Goal: Task Accomplishment & Management: Manage account settings

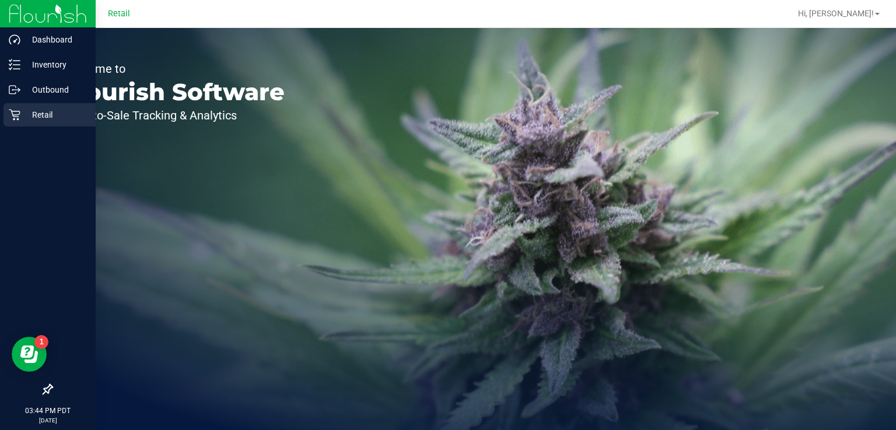
click at [16, 121] on div "Retail" at bounding box center [49, 114] width 92 height 23
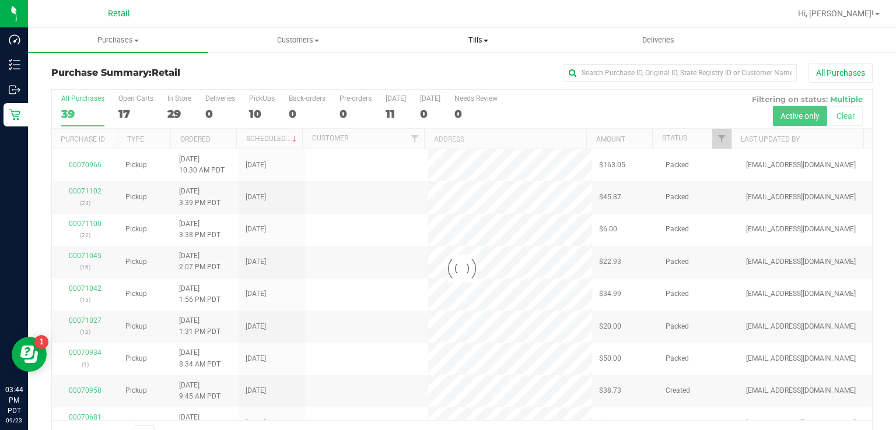
click at [480, 42] on span "Tills" at bounding box center [477, 40] width 179 height 10
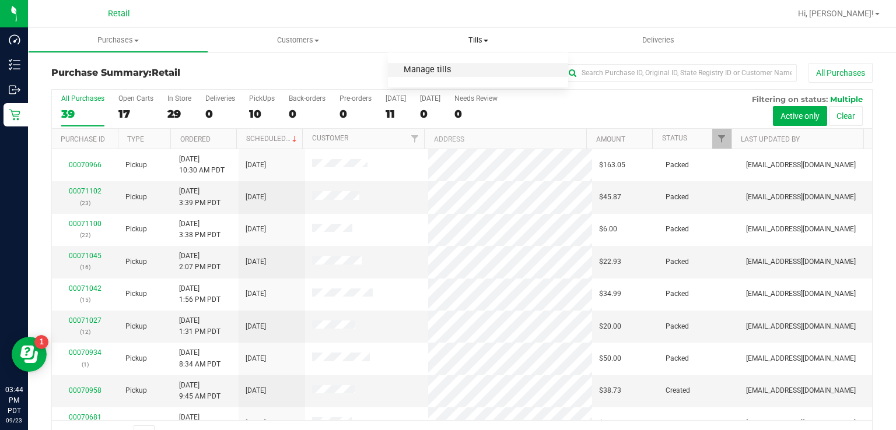
click at [426, 75] on span "Manage tills" at bounding box center [427, 70] width 79 height 10
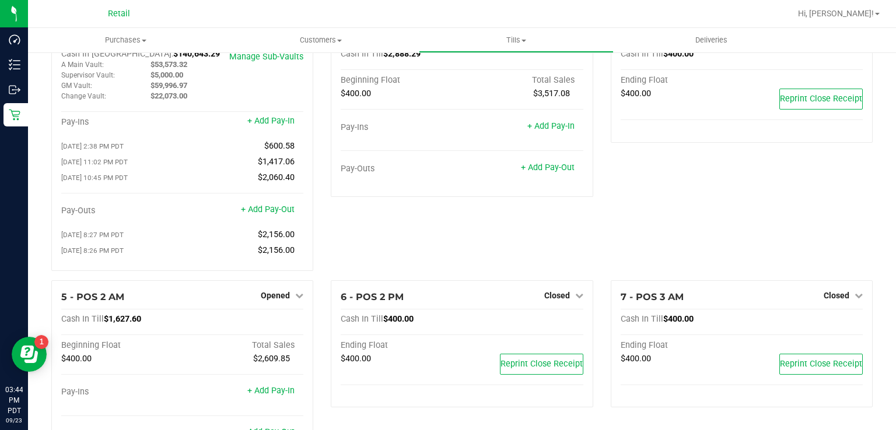
scroll to position [52, 0]
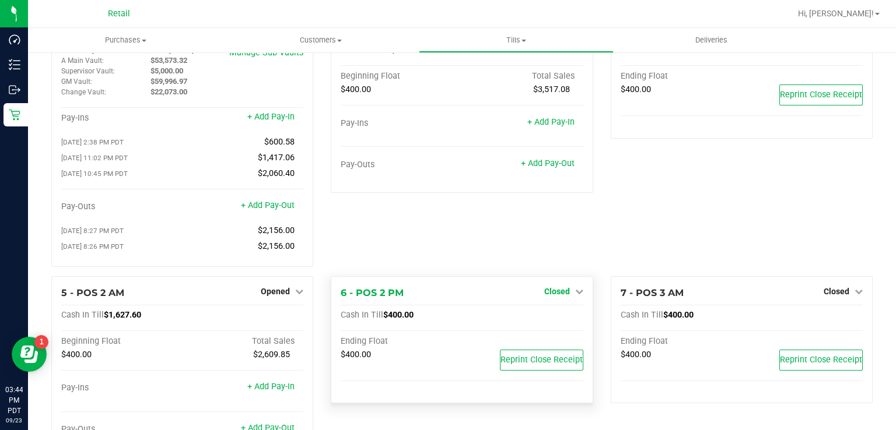
click at [557, 290] on span "Closed" at bounding box center [557, 291] width 26 height 9
click at [544, 320] on link "Open Till" at bounding box center [556, 315] width 31 height 9
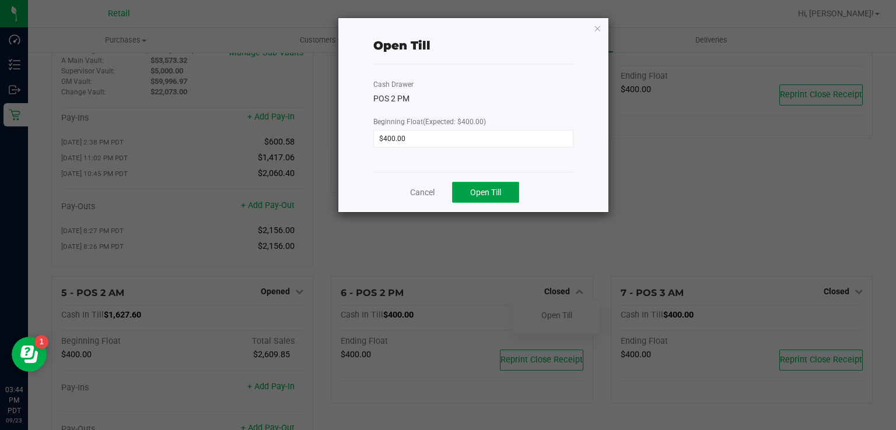
click at [492, 190] on span "Open Till" at bounding box center [485, 192] width 31 height 9
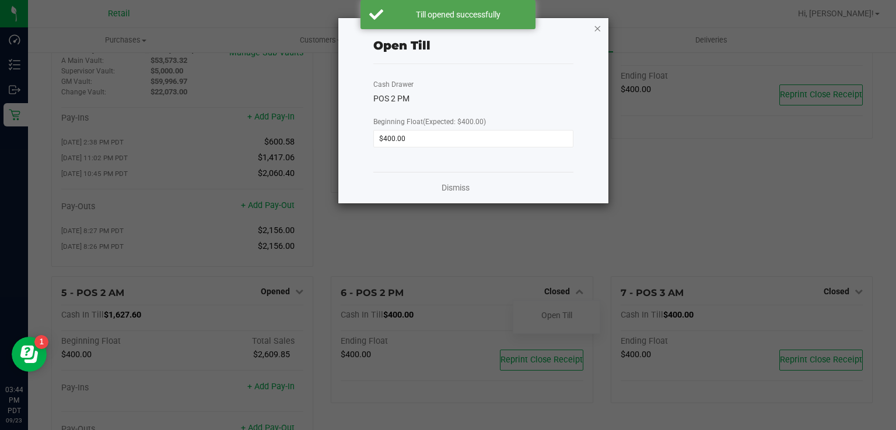
click at [597, 27] on icon "button" at bounding box center [598, 28] width 8 height 14
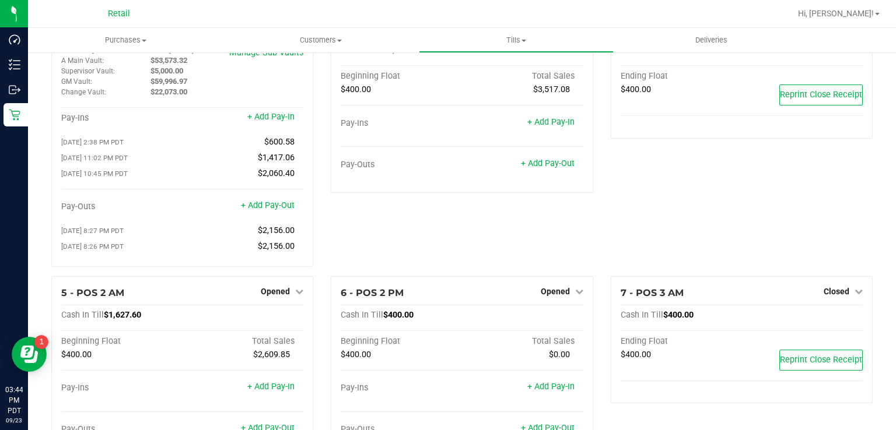
scroll to position [0, 0]
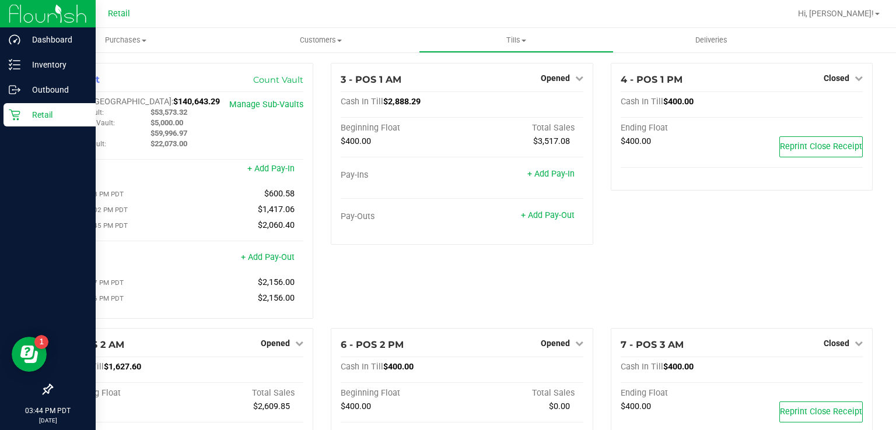
click at [15, 111] on icon at bounding box center [14, 115] width 11 height 11
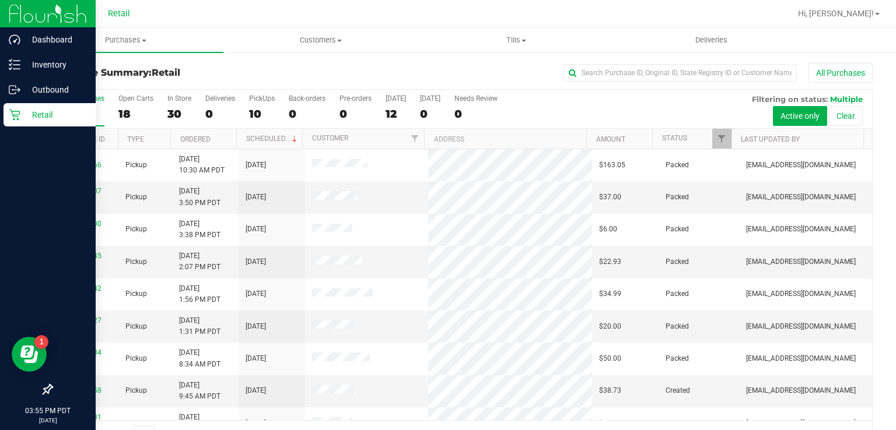
click at [48, 112] on p "Retail" at bounding box center [55, 115] width 70 height 14
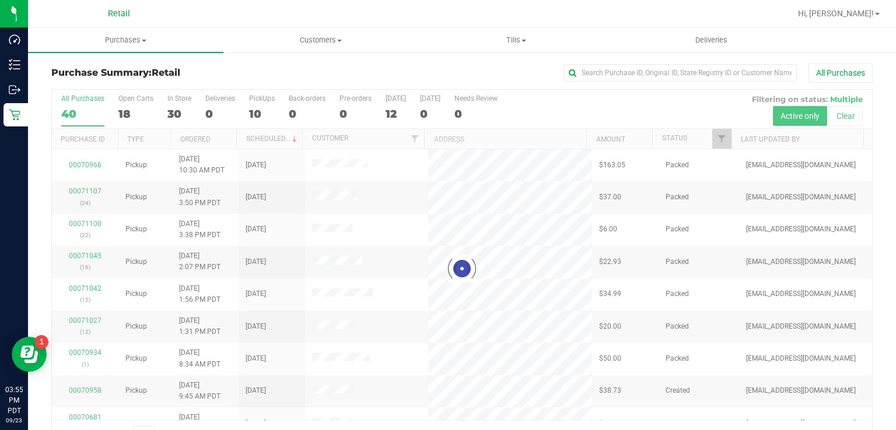
click at [261, 104] on div at bounding box center [462, 269] width 820 height 359
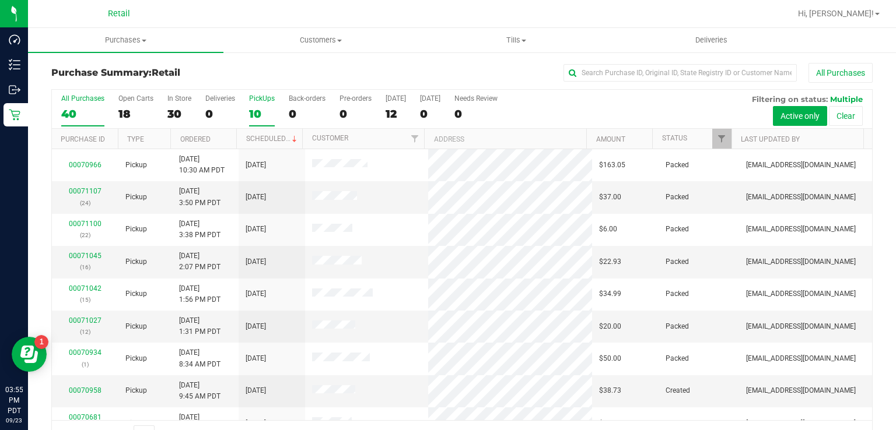
click at [261, 98] on div "PickUps" at bounding box center [262, 98] width 26 height 8
click at [0, 0] on input "PickUps 10" at bounding box center [0, 0] width 0 height 0
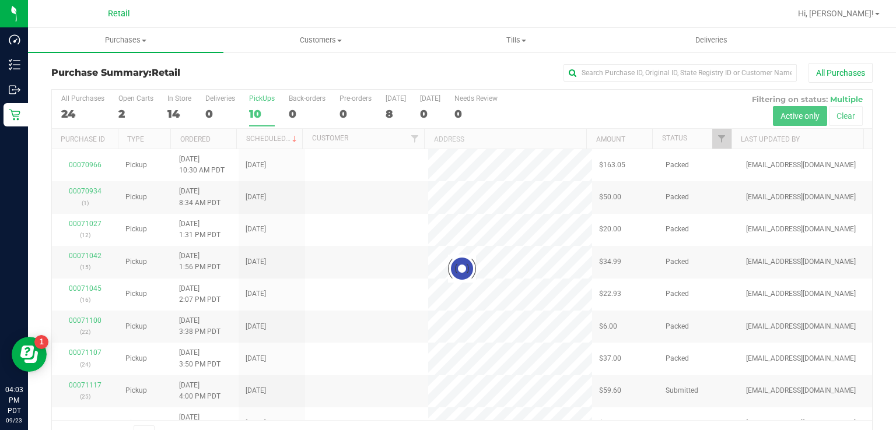
click at [250, 97] on div at bounding box center [462, 269] width 820 height 359
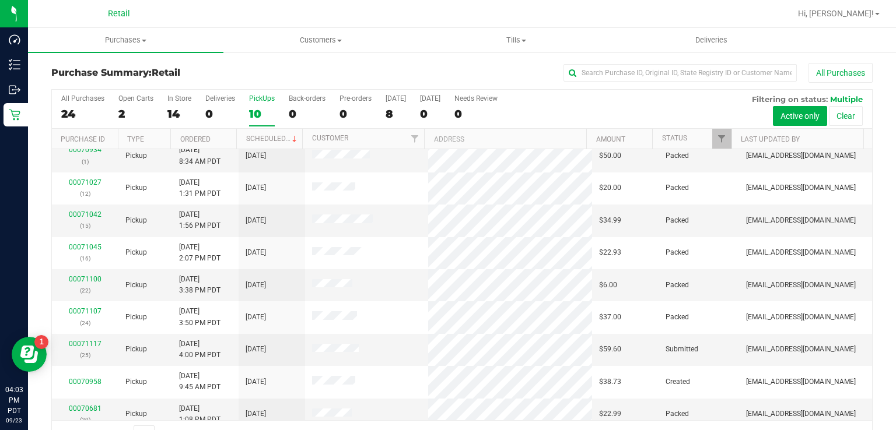
scroll to position [47, 0]
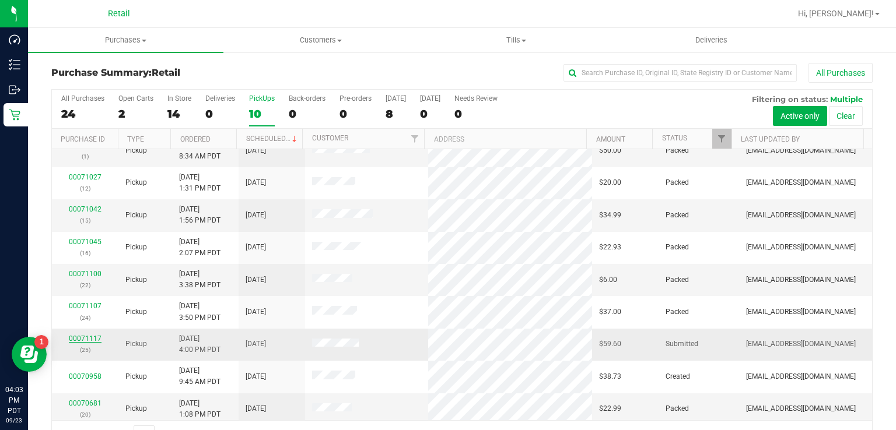
click at [81, 335] on link "00071117" at bounding box center [85, 339] width 33 height 8
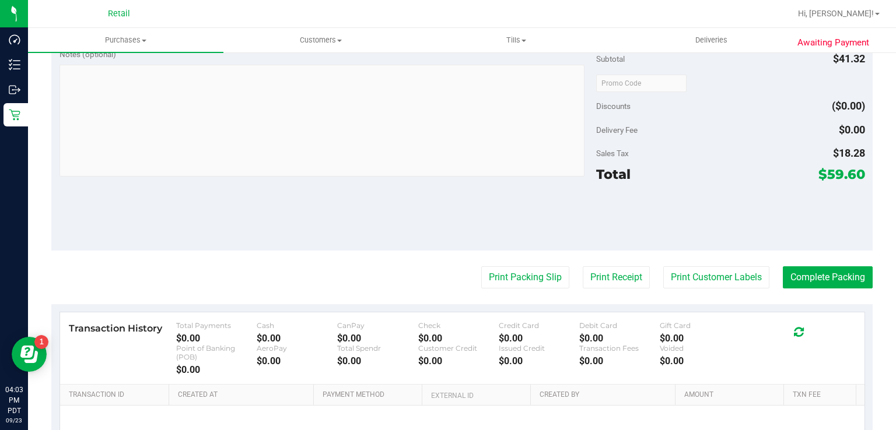
scroll to position [380, 0]
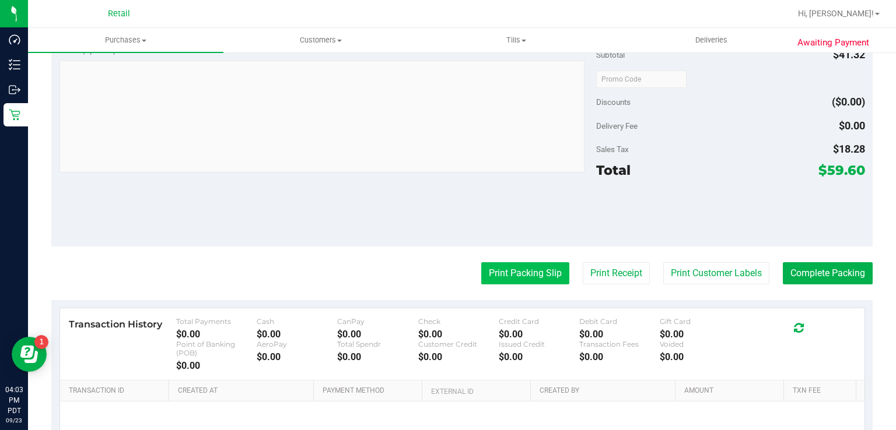
click at [516, 271] on button "Print Packing Slip" at bounding box center [525, 273] width 88 height 22
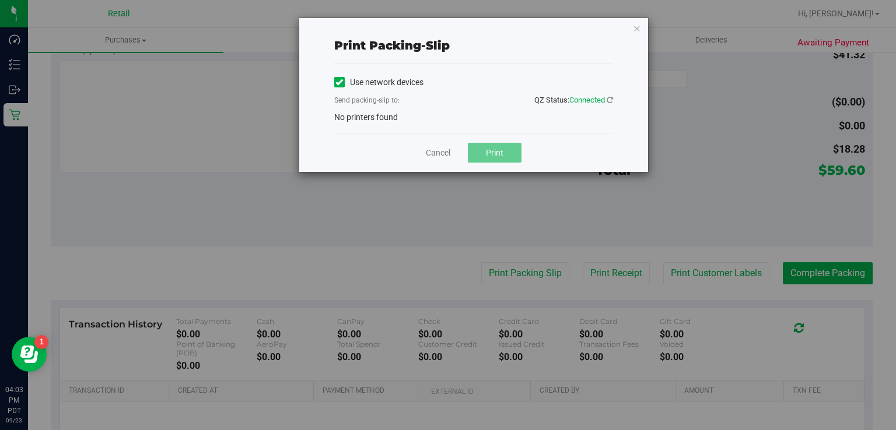
click at [338, 82] on icon at bounding box center [339, 82] width 8 height 0
click at [0, 0] on input "Use network devices" at bounding box center [0, 0] width 0 height 0
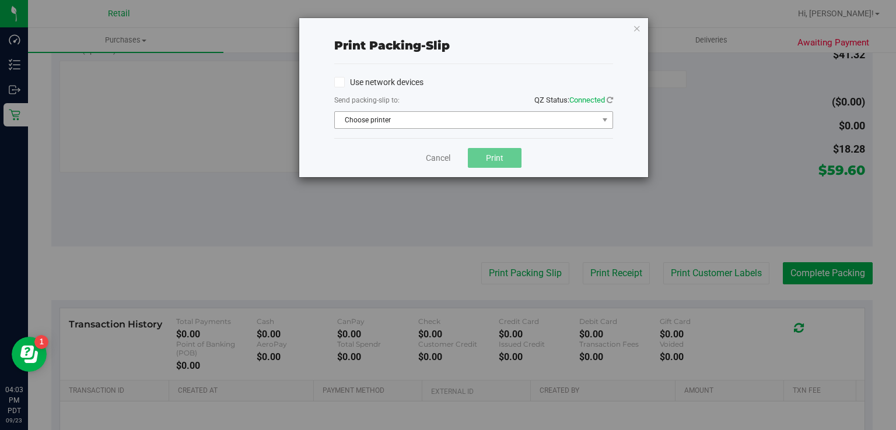
click at [411, 121] on span "Choose printer" at bounding box center [466, 120] width 263 height 16
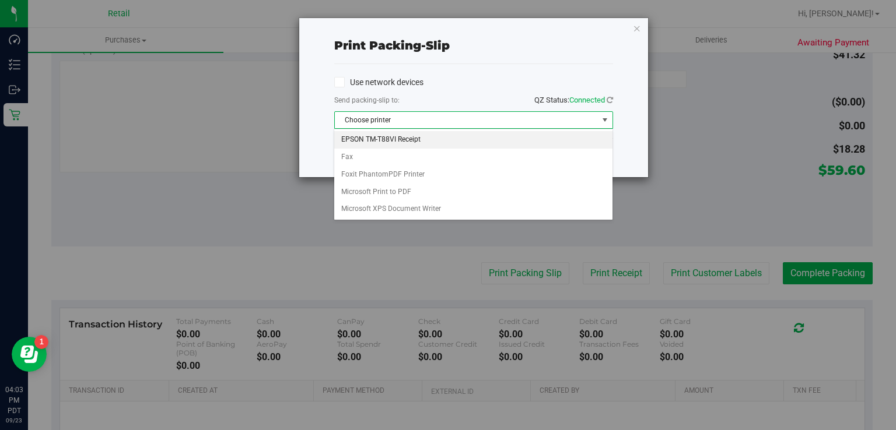
click at [412, 138] on li "EPSON TM-T88VI Receipt" at bounding box center [473, 139] width 278 height 17
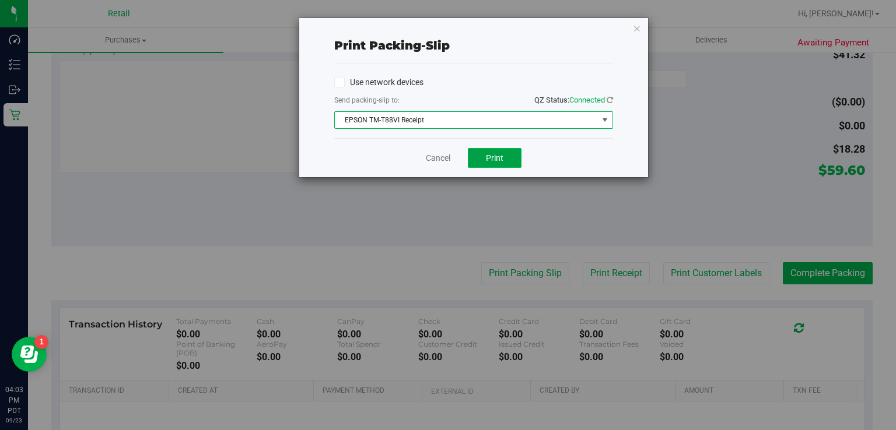
click at [504, 156] on button "Print" at bounding box center [495, 158] width 54 height 20
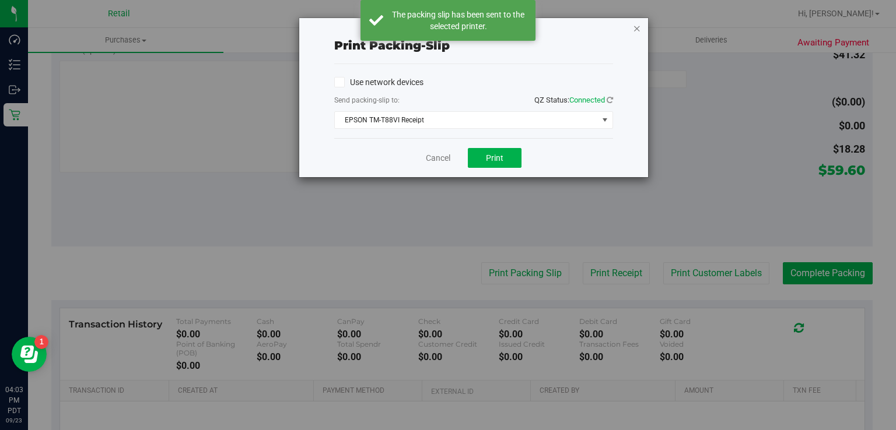
click at [638, 27] on icon "button" at bounding box center [637, 28] width 8 height 14
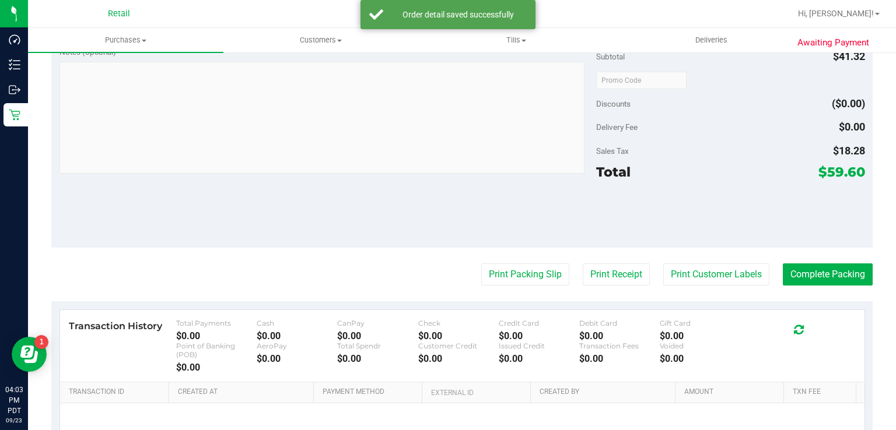
scroll to position [425, 0]
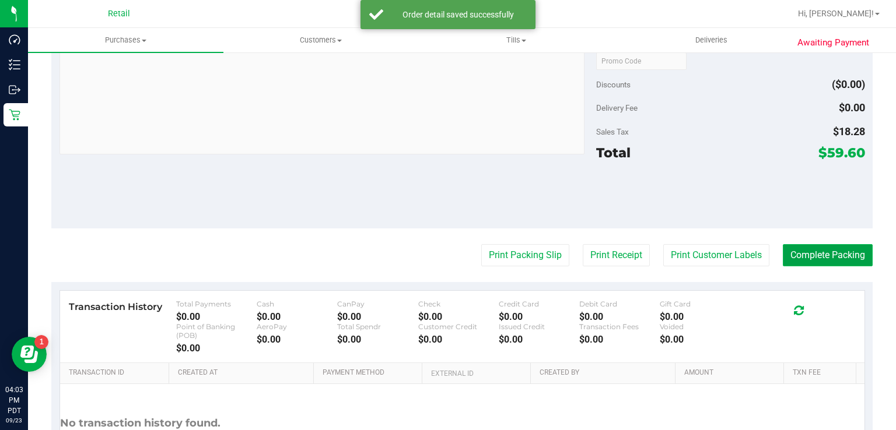
click at [826, 253] on button "Complete Packing" at bounding box center [828, 255] width 90 height 22
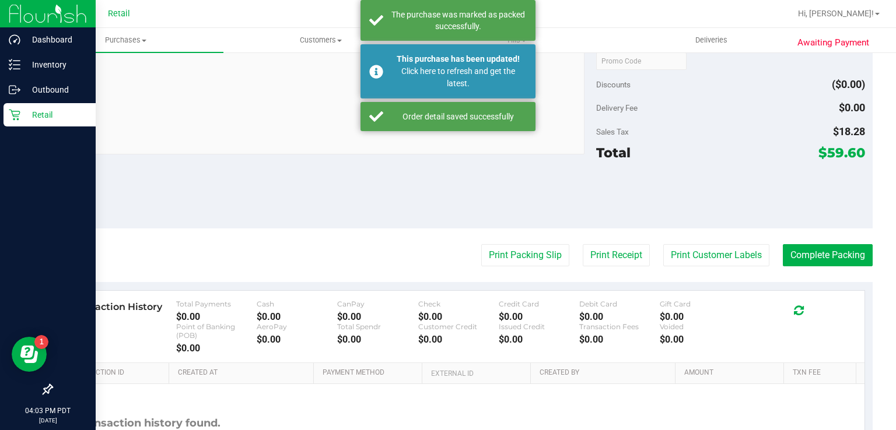
click at [23, 118] on p "Retail" at bounding box center [55, 115] width 70 height 14
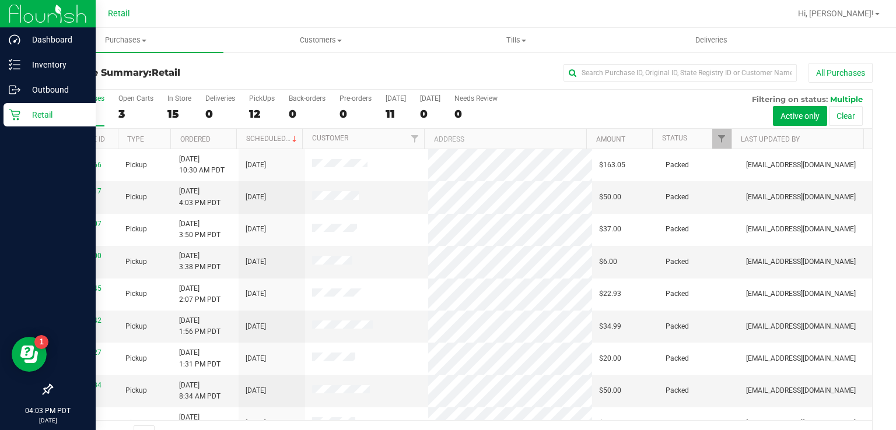
click at [40, 121] on p "Retail" at bounding box center [55, 115] width 70 height 14
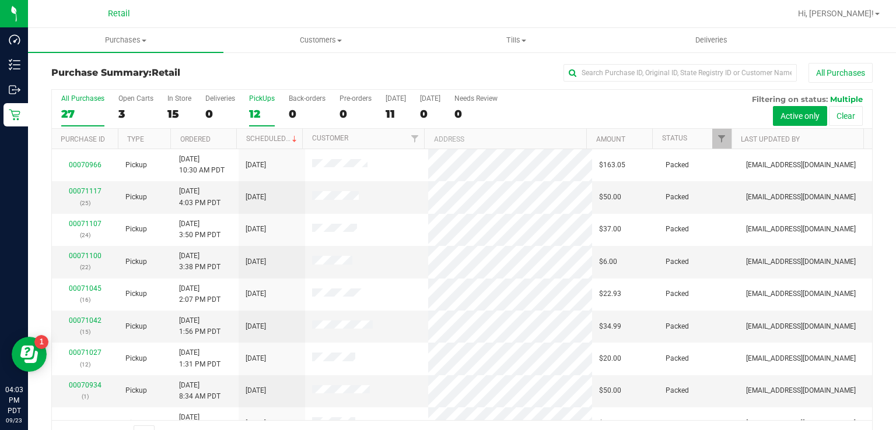
click at [253, 110] on div "12" at bounding box center [262, 113] width 26 height 13
click at [0, 0] on input "PickUps 12" at bounding box center [0, 0] width 0 height 0
click at [253, 111] on div "12" at bounding box center [262, 113] width 26 height 13
click at [0, 0] on input "PickUps 12" at bounding box center [0, 0] width 0 height 0
click at [266, 119] on div "11" at bounding box center [262, 113] width 26 height 13
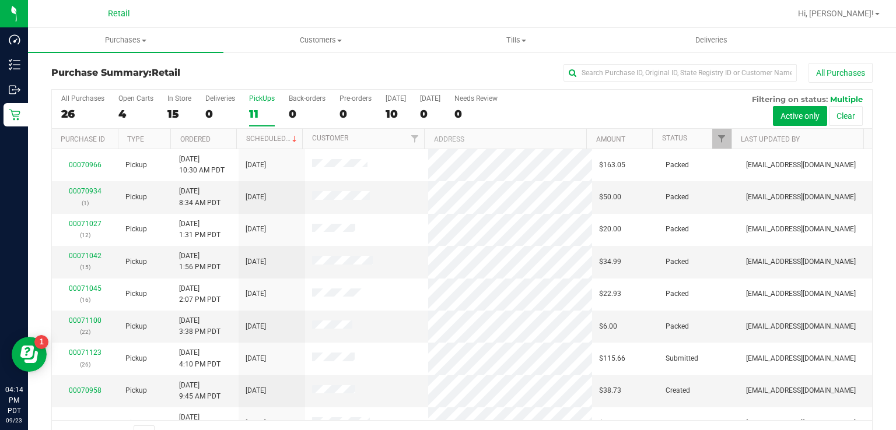
click at [0, 0] on input "PickUps 11" at bounding box center [0, 0] width 0 height 0
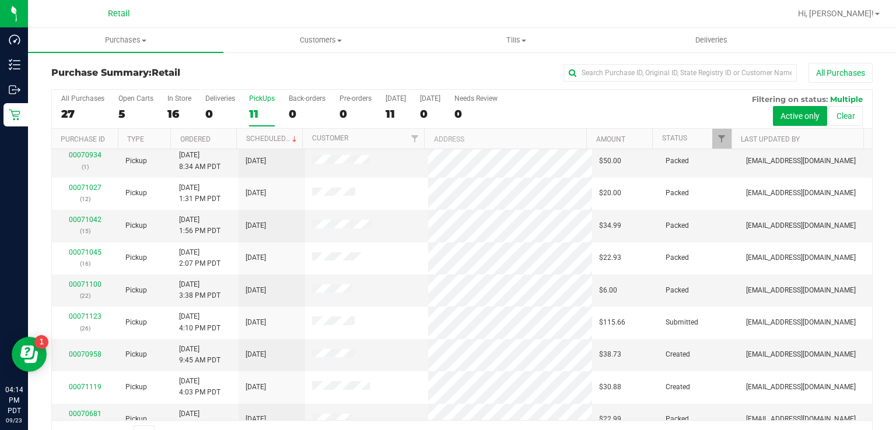
scroll to position [37, 0]
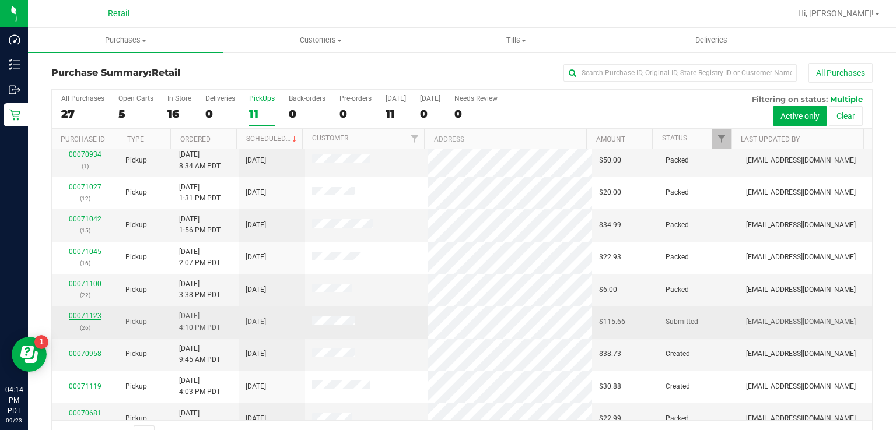
click at [90, 315] on link "00071123" at bounding box center [85, 316] width 33 height 8
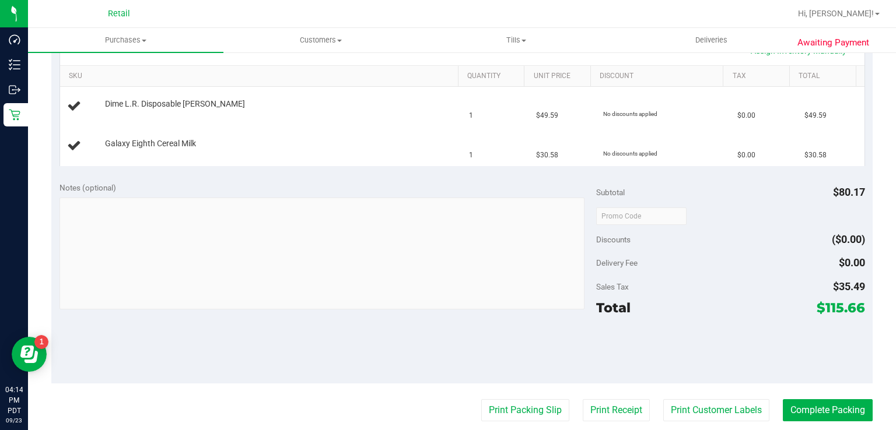
scroll to position [290, 0]
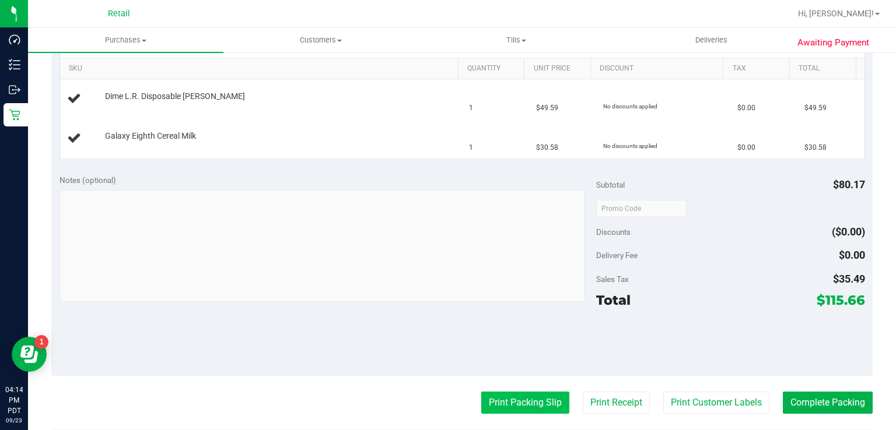
click at [513, 402] on button "Print Packing Slip" at bounding box center [525, 403] width 88 height 22
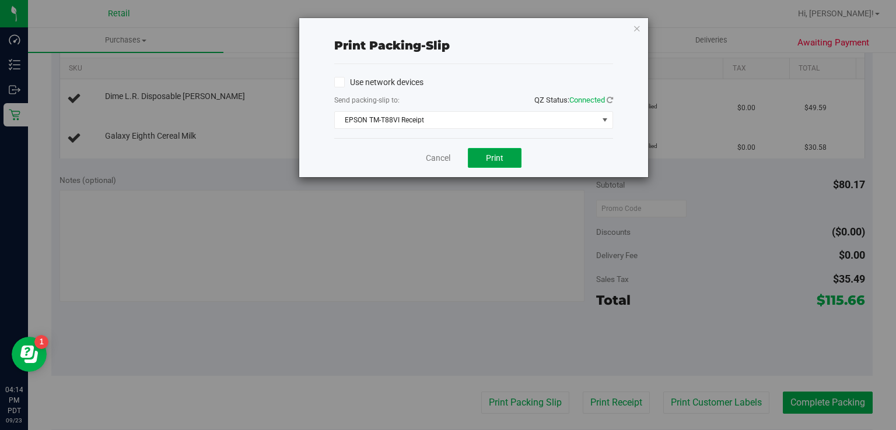
click at [496, 148] on button "Print" at bounding box center [495, 158] width 54 height 20
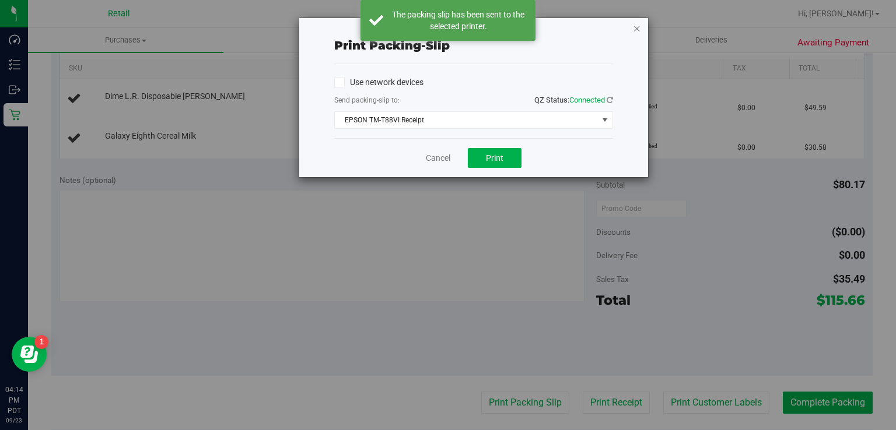
click at [637, 30] on icon "button" at bounding box center [637, 28] width 8 height 14
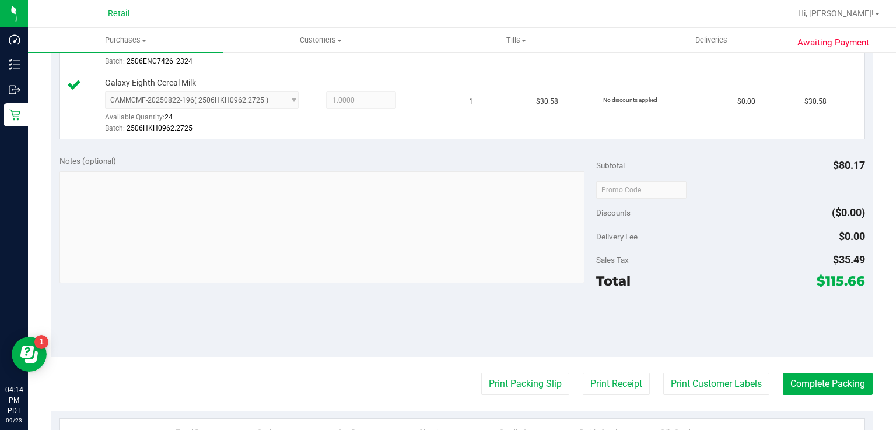
scroll to position [370, 0]
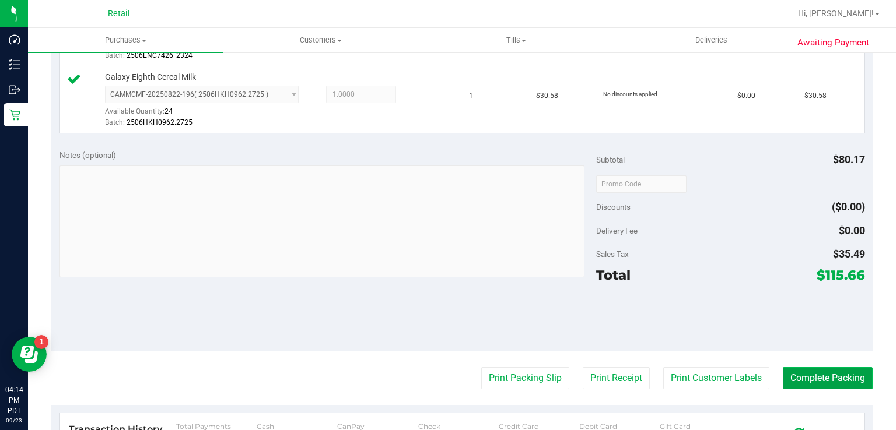
click at [821, 373] on button "Complete Packing" at bounding box center [828, 378] width 90 height 22
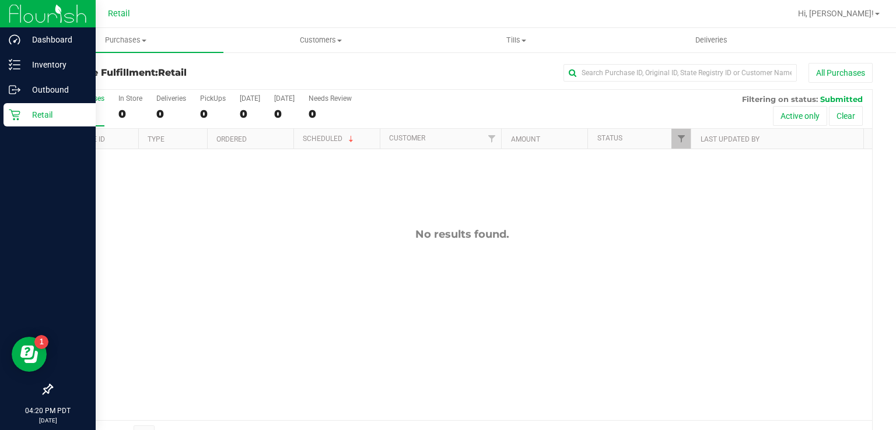
click at [6, 108] on div "Retail" at bounding box center [49, 114] width 92 height 23
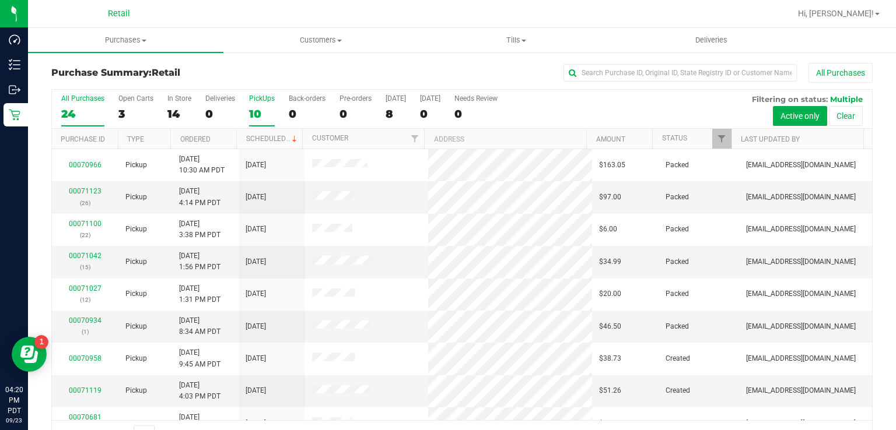
click at [250, 115] on div "10" at bounding box center [262, 113] width 26 height 13
click at [0, 0] on input "PickUps 10" at bounding box center [0, 0] width 0 height 0
click at [264, 110] on div "10" at bounding box center [262, 113] width 26 height 13
click at [0, 0] on input "PickUps 10" at bounding box center [0, 0] width 0 height 0
click at [271, 106] on label "PickUps 10" at bounding box center [262, 110] width 26 height 32
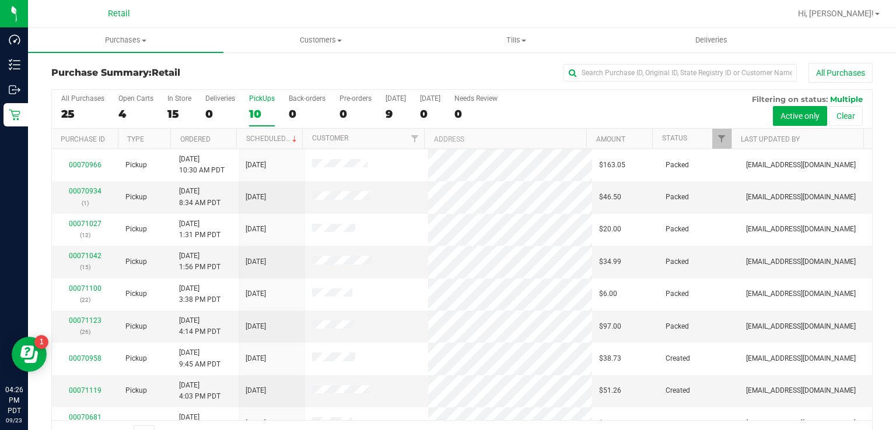
click at [0, 0] on input "PickUps 10" at bounding box center [0, 0] width 0 height 0
click at [268, 105] on label "PickUps 10" at bounding box center [262, 110] width 26 height 32
click at [0, 0] on input "PickUps 10" at bounding box center [0, 0] width 0 height 0
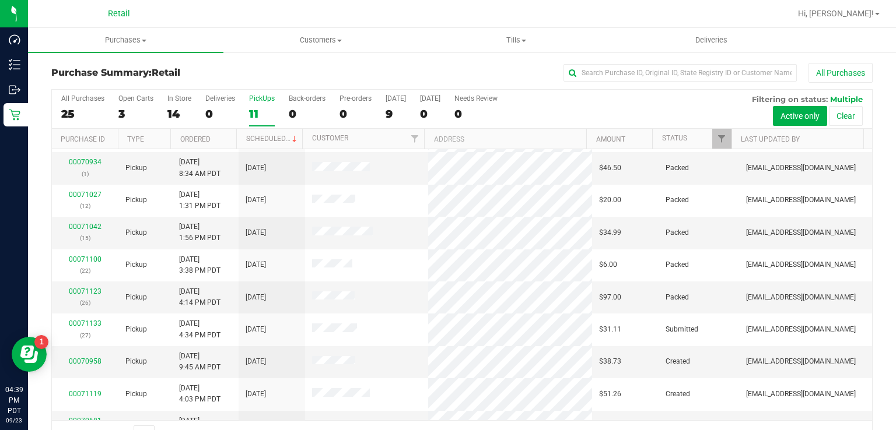
scroll to position [37, 0]
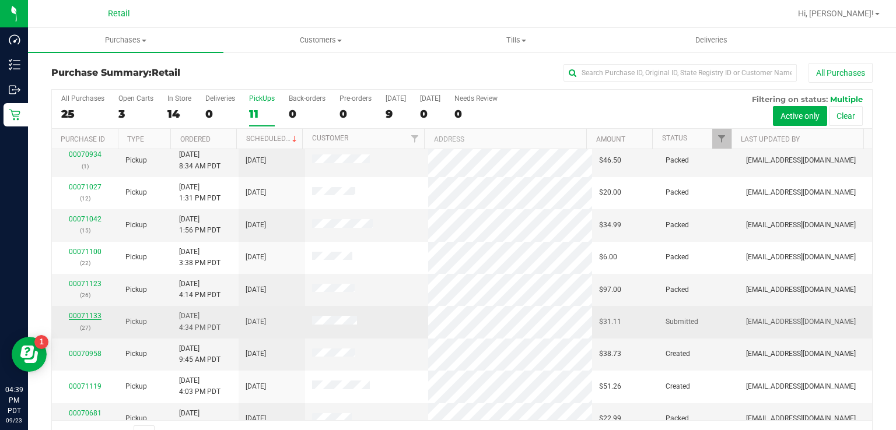
click at [87, 312] on link "00071133" at bounding box center [85, 316] width 33 height 8
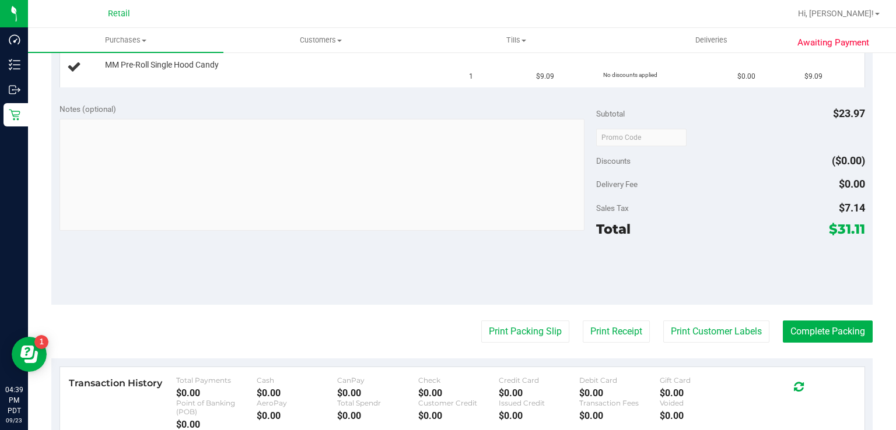
scroll to position [365, 0]
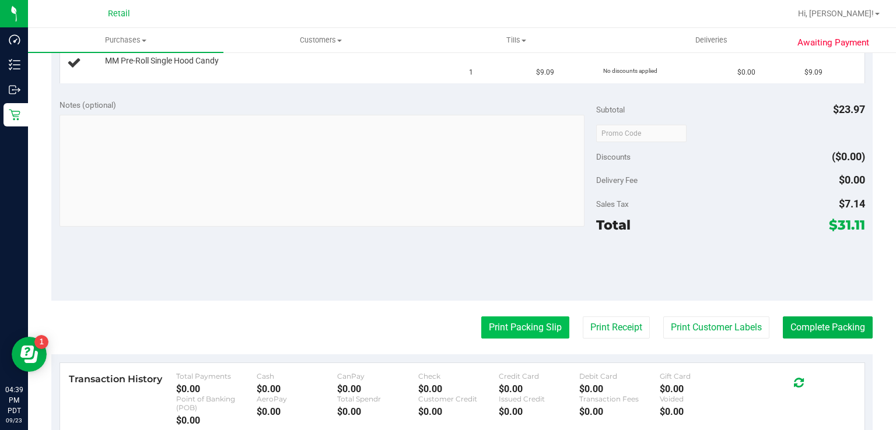
click at [521, 320] on button "Print Packing Slip" at bounding box center [525, 328] width 88 height 22
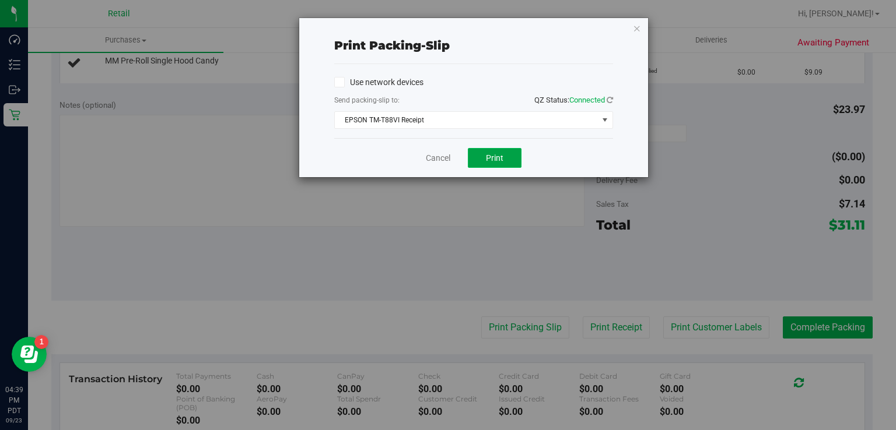
click at [492, 154] on span "Print" at bounding box center [494, 157] width 17 height 9
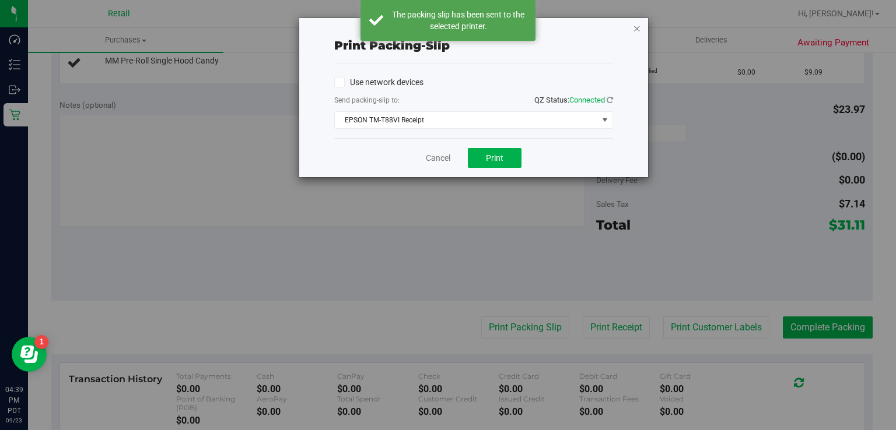
click at [637, 27] on icon "button" at bounding box center [637, 28] width 8 height 14
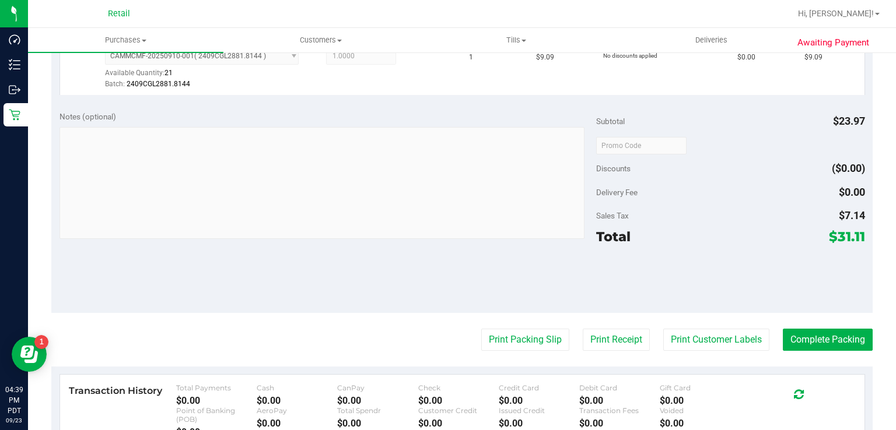
scroll to position [450, 0]
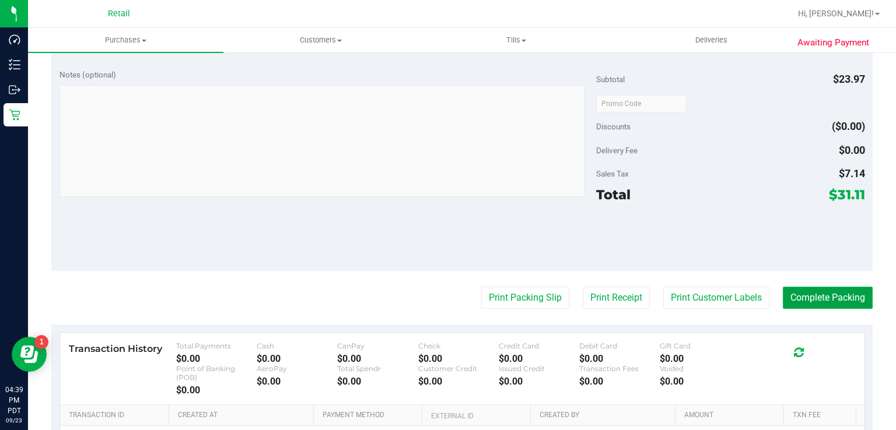
click at [821, 296] on button "Complete Packing" at bounding box center [828, 298] width 90 height 22
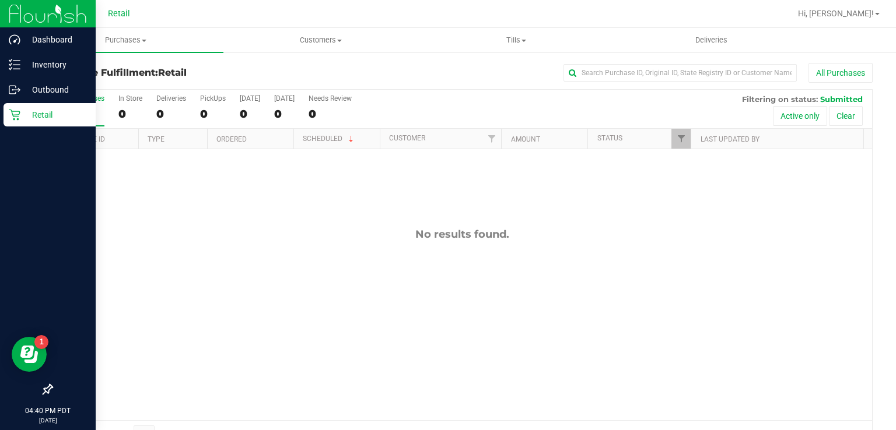
click at [24, 119] on p "Retail" at bounding box center [55, 115] width 70 height 14
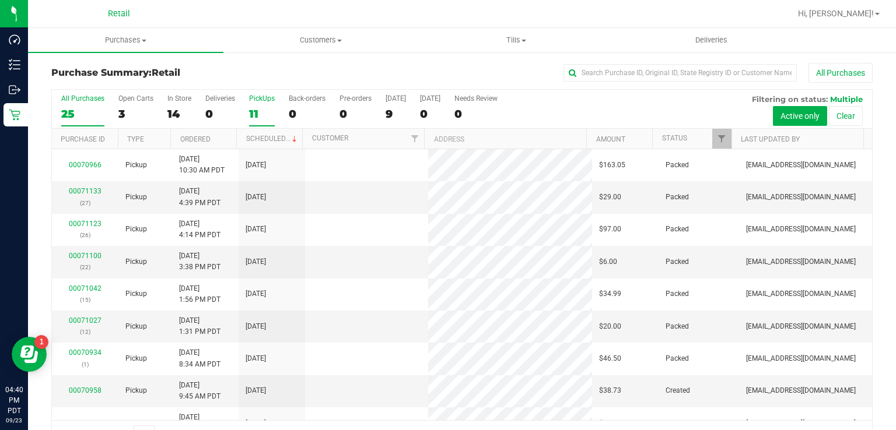
click at [261, 105] on label "PickUps 11" at bounding box center [262, 110] width 26 height 32
click at [0, 0] on input "PickUps 11" at bounding box center [0, 0] width 0 height 0
click at [258, 108] on div "11" at bounding box center [262, 113] width 26 height 13
click at [0, 0] on input "PickUps 11" at bounding box center [0, 0] width 0 height 0
click at [257, 108] on div "10" at bounding box center [262, 113] width 26 height 13
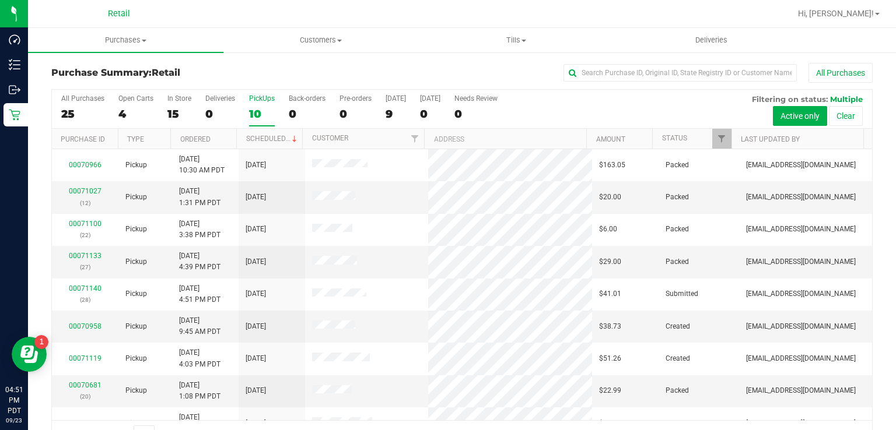
click at [0, 0] on input "PickUps 10" at bounding box center [0, 0] width 0 height 0
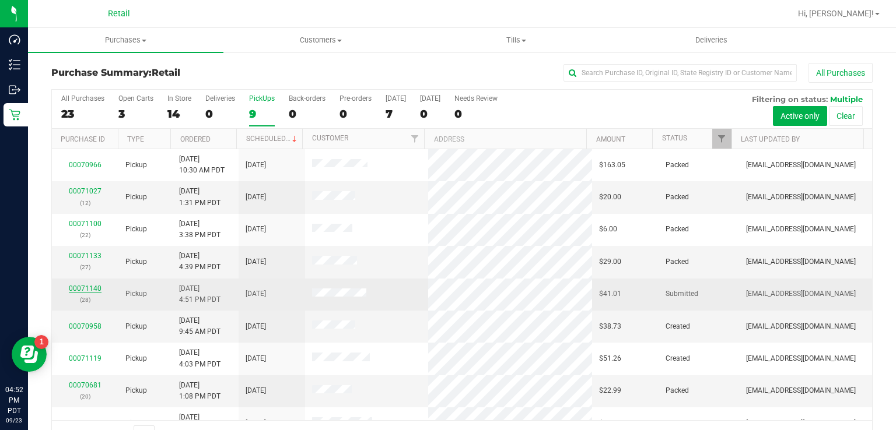
click at [86, 287] on link "00071140" at bounding box center [85, 289] width 33 height 8
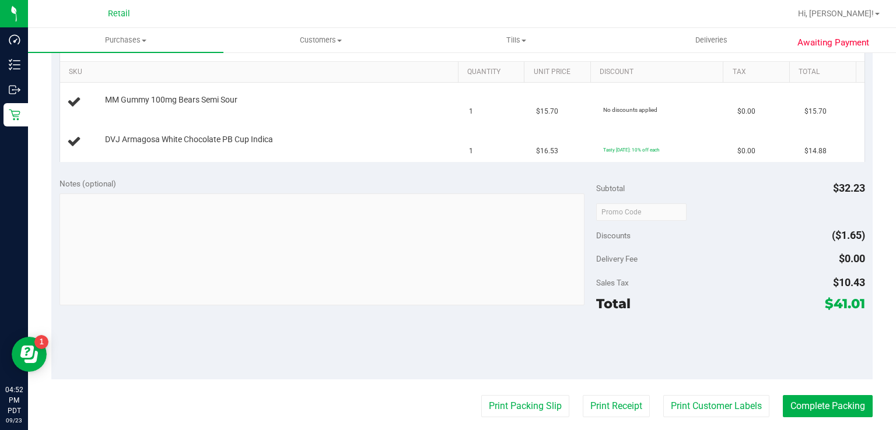
scroll to position [308, 0]
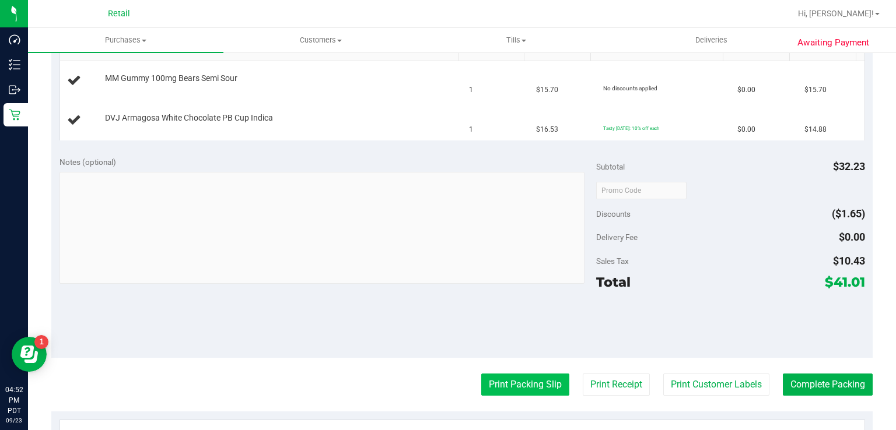
click at [512, 383] on button "Print Packing Slip" at bounding box center [525, 385] width 88 height 22
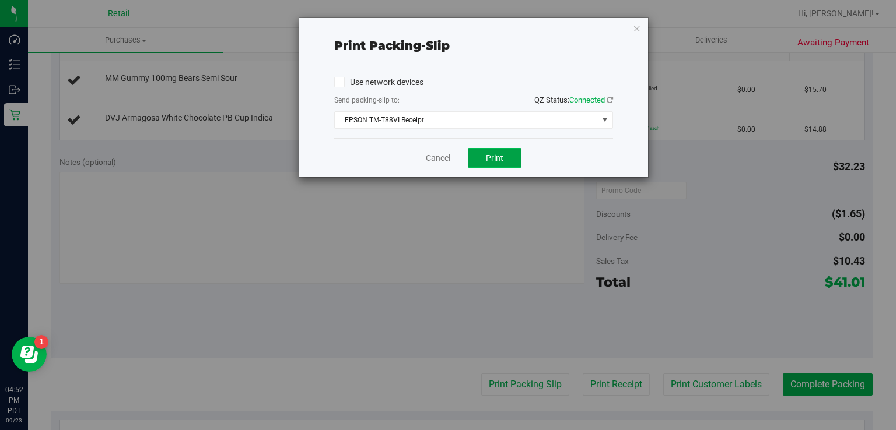
click at [489, 166] on button "Print" at bounding box center [495, 158] width 54 height 20
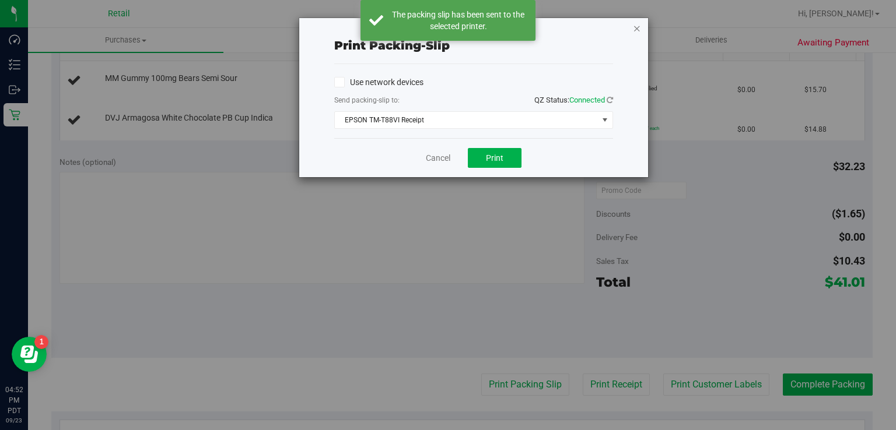
click at [637, 33] on icon "button" at bounding box center [637, 28] width 8 height 14
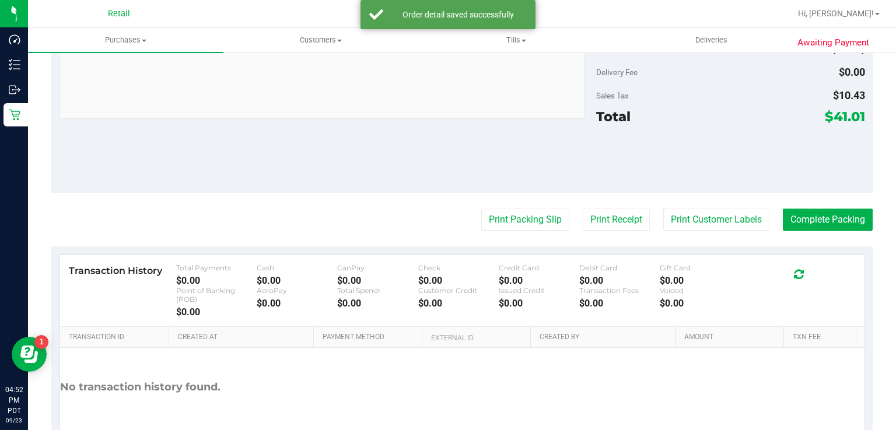
scroll to position [527, 0]
click at [822, 215] on button "Complete Packing" at bounding box center [828, 219] width 90 height 22
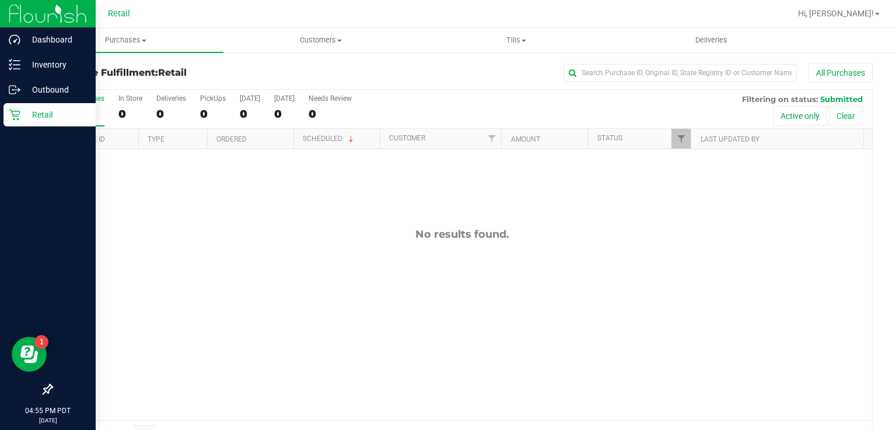
click at [0, 117] on link "Retail" at bounding box center [48, 115] width 96 height 25
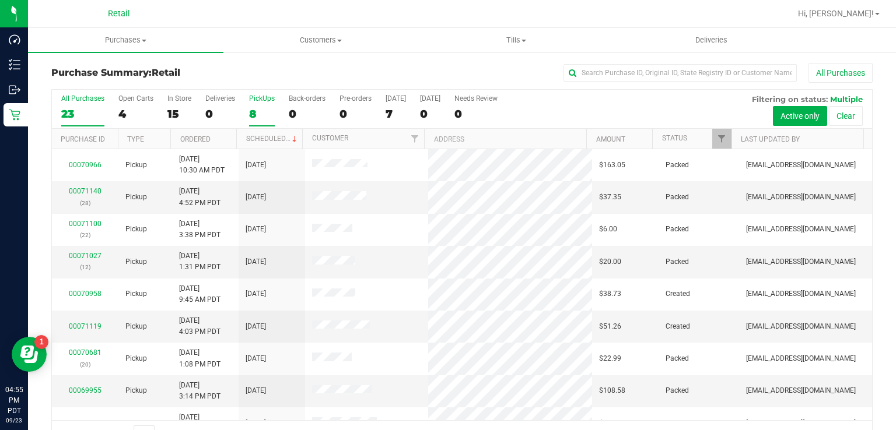
click at [261, 106] on label "PickUps 8" at bounding box center [262, 110] width 26 height 32
click at [0, 0] on input "PickUps 8" at bounding box center [0, 0] width 0 height 0
click at [251, 111] on div "8" at bounding box center [262, 113] width 26 height 13
click at [0, 0] on input "PickUps 8" at bounding box center [0, 0] width 0 height 0
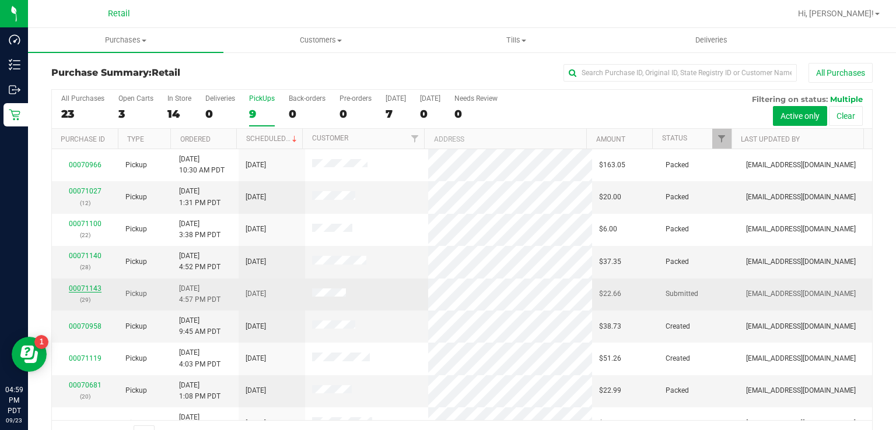
click at [80, 289] on link "00071143" at bounding box center [85, 289] width 33 height 8
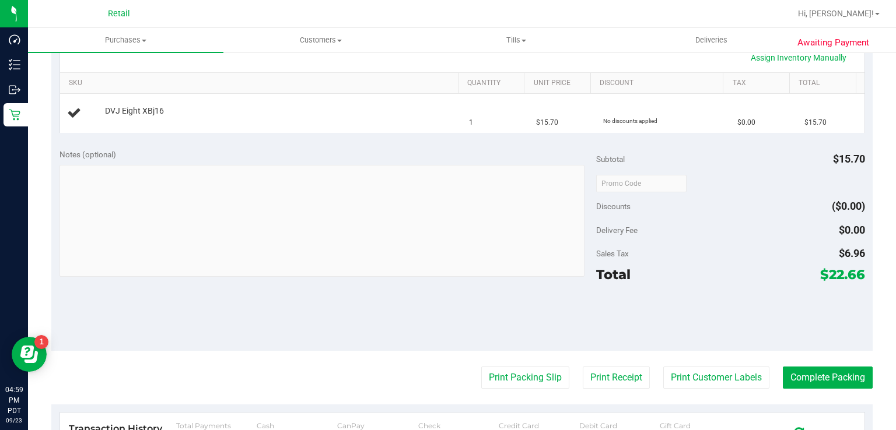
scroll to position [276, 0]
click at [519, 380] on button "Print Packing Slip" at bounding box center [525, 377] width 88 height 22
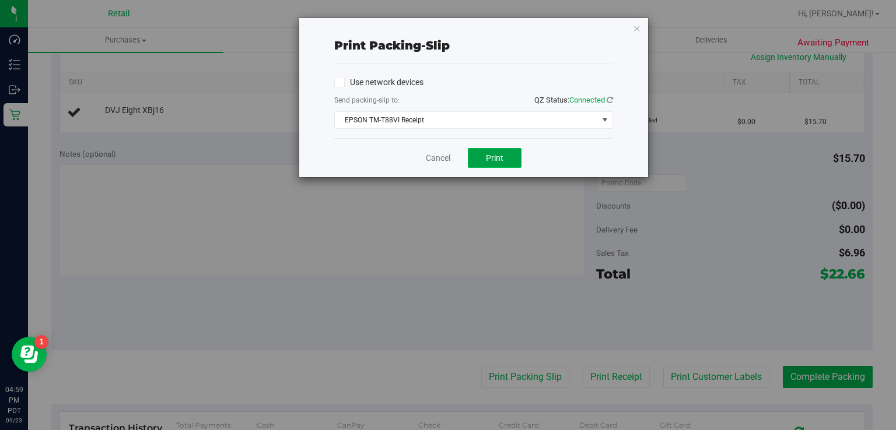
click at [497, 166] on button "Print" at bounding box center [495, 158] width 54 height 20
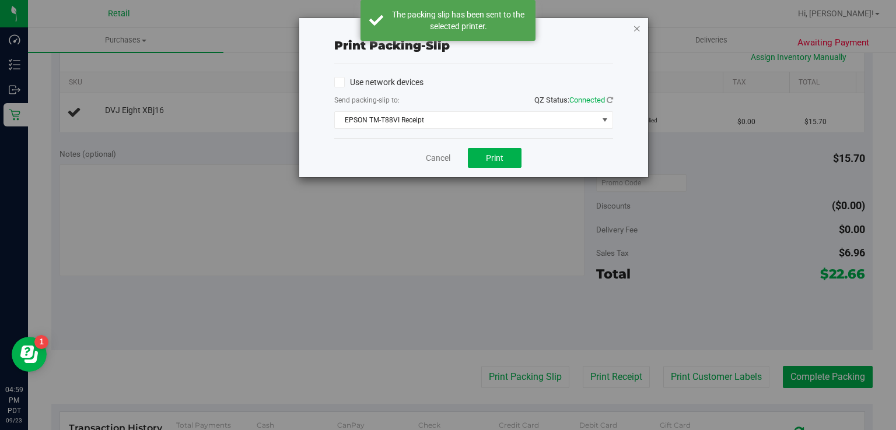
click at [637, 22] on icon "button" at bounding box center [637, 28] width 8 height 14
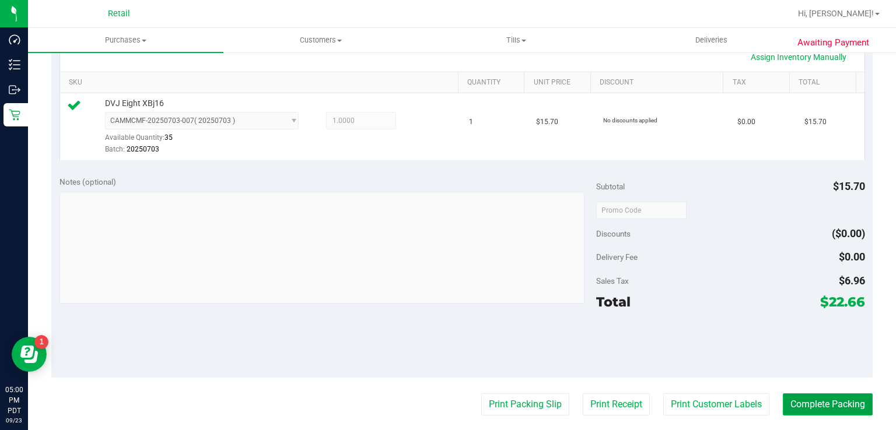
click at [816, 405] on button "Complete Packing" at bounding box center [828, 405] width 90 height 22
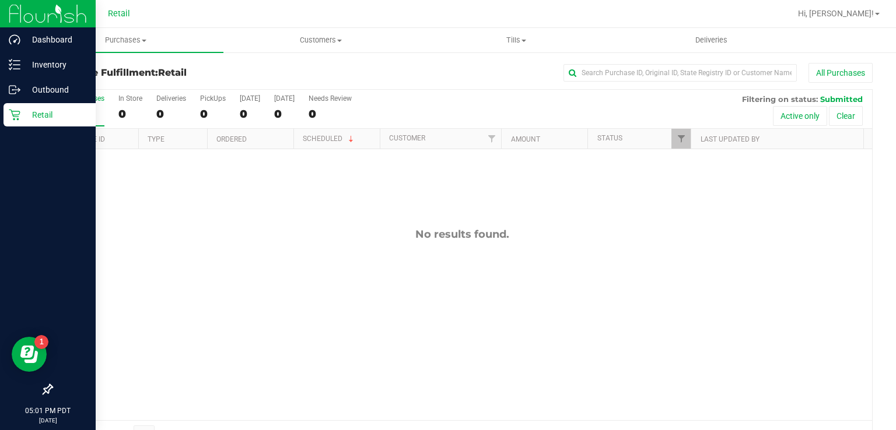
click at [1, 105] on link "Retail" at bounding box center [48, 115] width 96 height 25
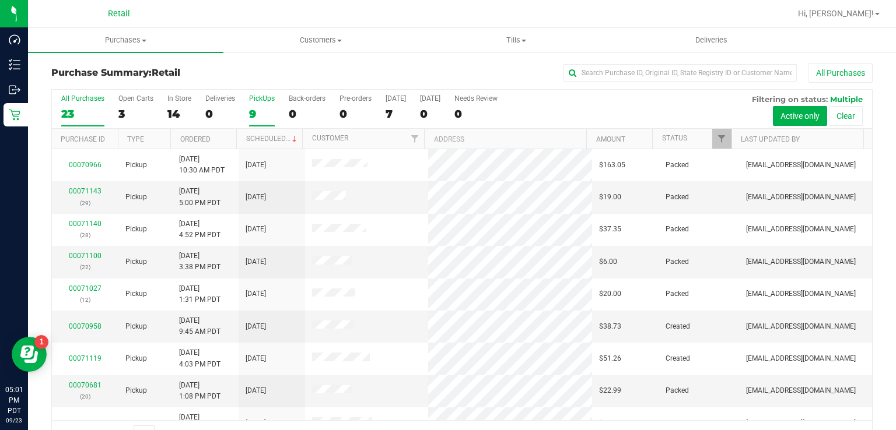
click at [257, 108] on div "9" at bounding box center [262, 113] width 26 height 13
click at [0, 0] on input "PickUps 9" at bounding box center [0, 0] width 0 height 0
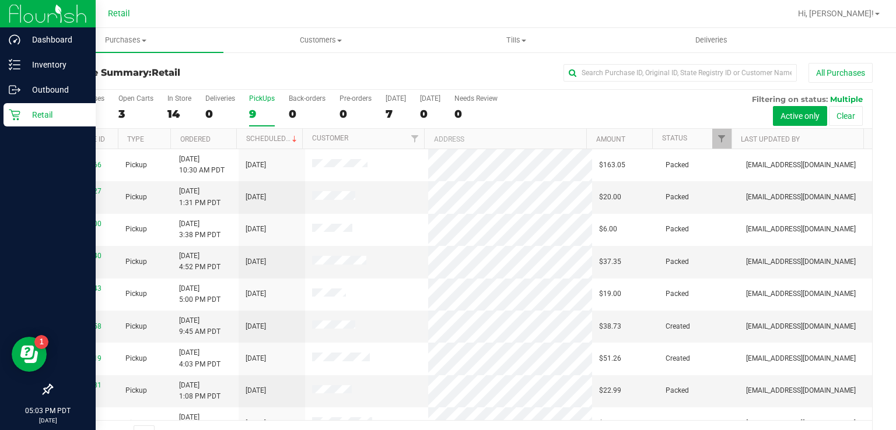
click at [7, 123] on div "Retail" at bounding box center [49, 114] width 92 height 23
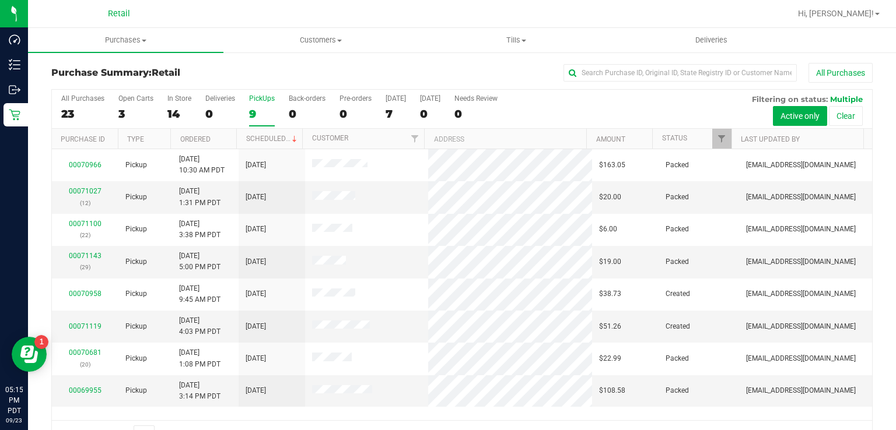
click at [253, 118] on div "9" at bounding box center [262, 113] width 26 height 13
click at [0, 0] on input "PickUps 9" at bounding box center [0, 0] width 0 height 0
click at [258, 106] on label "PickUps 8" at bounding box center [262, 110] width 26 height 32
click at [0, 0] on input "PickUps 8" at bounding box center [0, 0] width 0 height 0
click at [262, 104] on label "PickUps 8" at bounding box center [262, 110] width 26 height 32
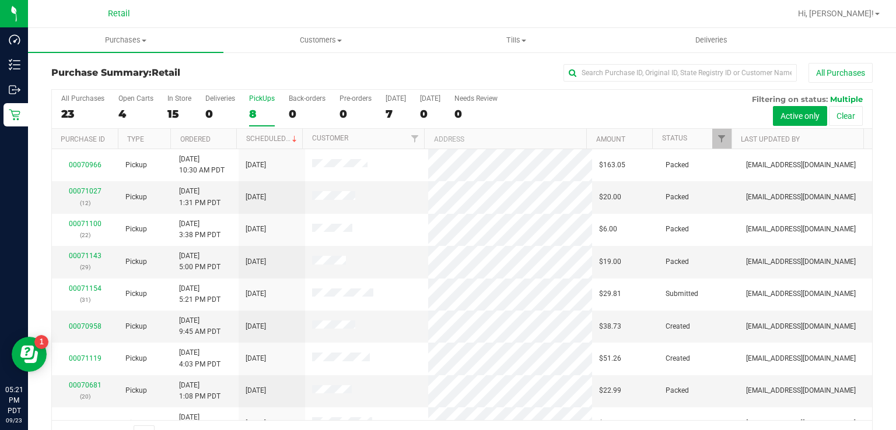
click at [0, 0] on input "PickUps 8" at bounding box center [0, 0] width 0 height 0
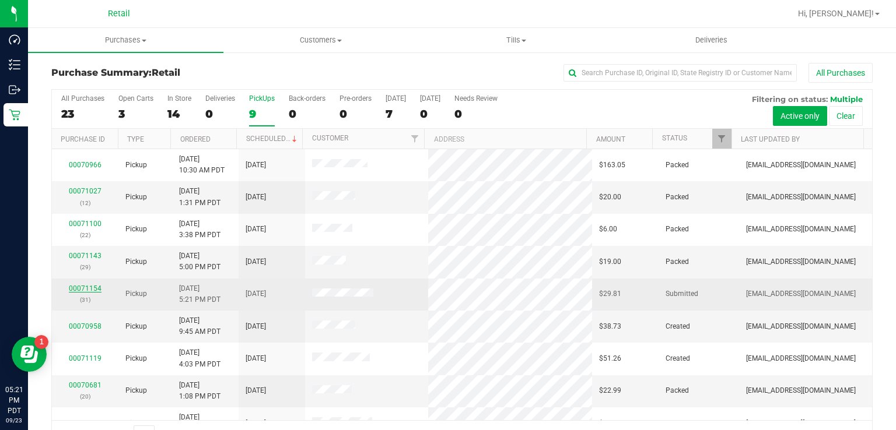
click at [89, 290] on link "00071154" at bounding box center [85, 289] width 33 height 8
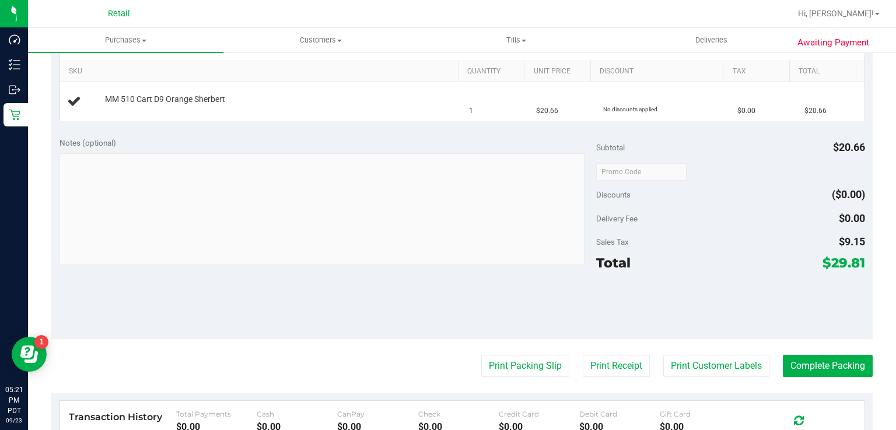
scroll to position [310, 0]
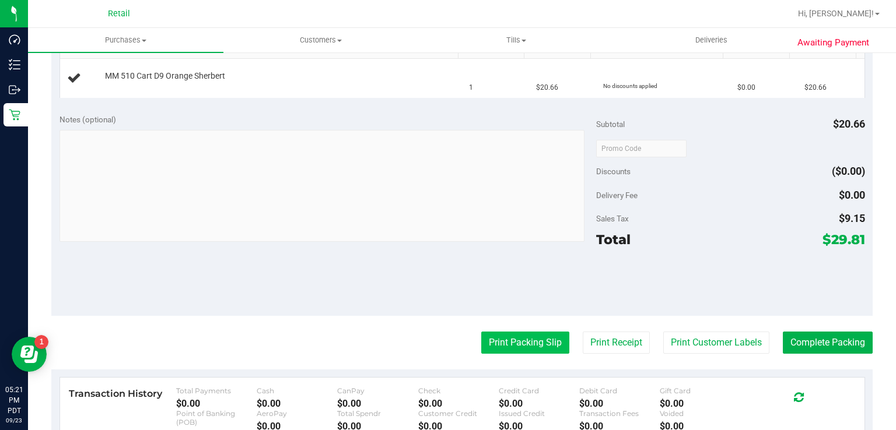
click at [518, 336] on button "Print Packing Slip" at bounding box center [525, 343] width 88 height 22
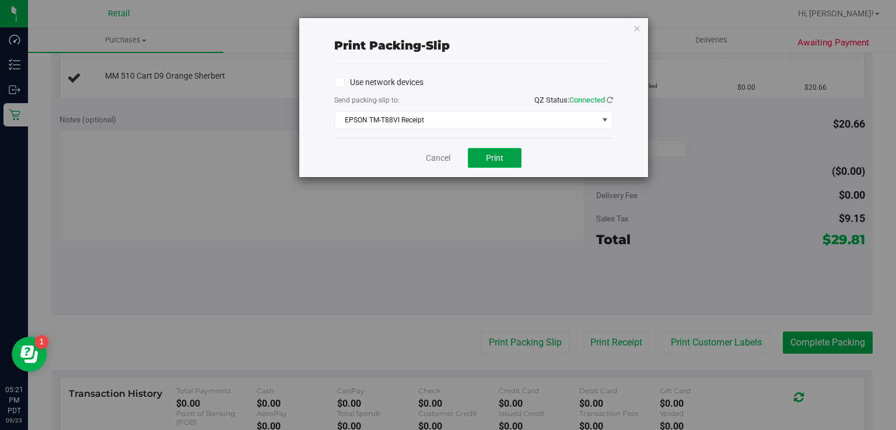
click at [495, 156] on span "Print" at bounding box center [494, 157] width 17 height 9
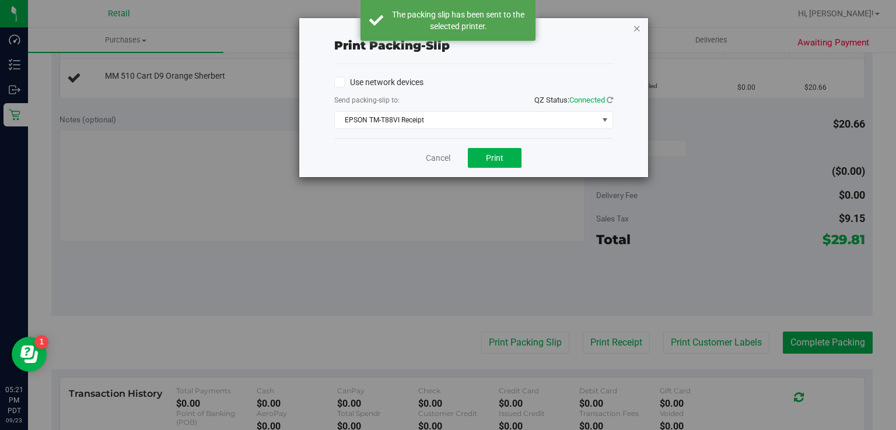
click at [638, 27] on icon "button" at bounding box center [637, 28] width 8 height 14
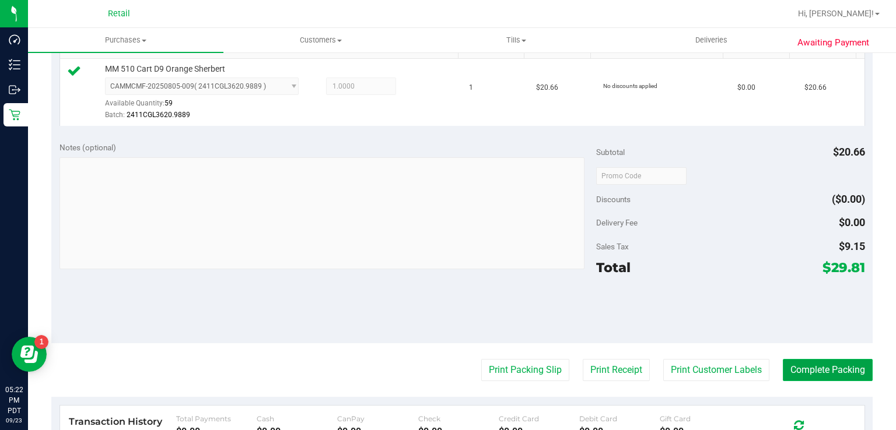
click at [811, 366] on button "Complete Packing" at bounding box center [828, 370] width 90 height 22
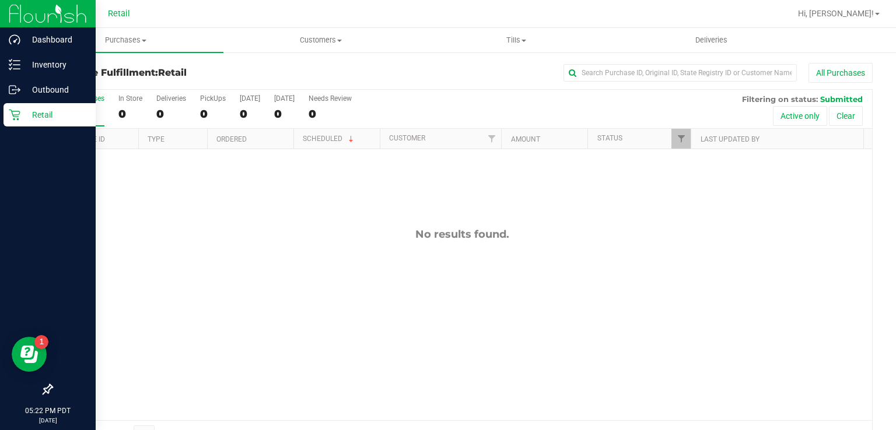
click at [5, 119] on div "Retail" at bounding box center [49, 114] width 92 height 23
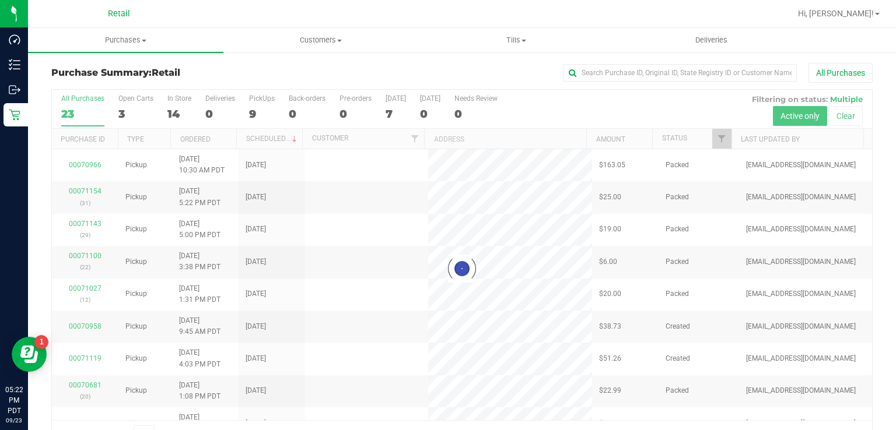
click at [256, 103] on div at bounding box center [462, 269] width 820 height 359
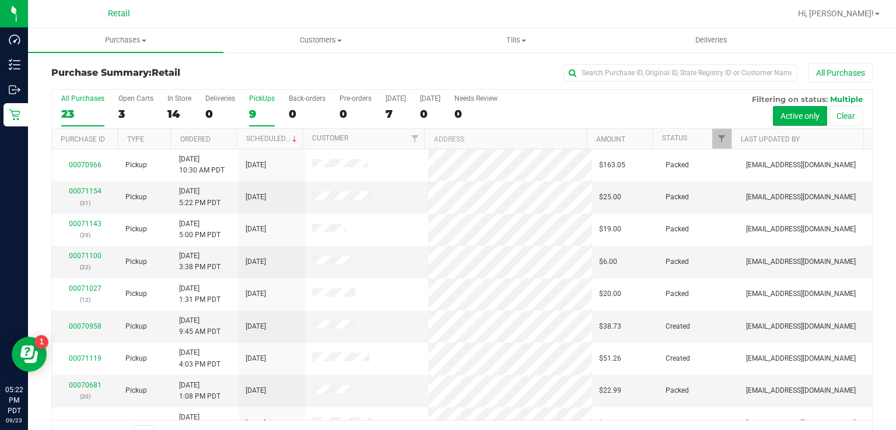
click at [252, 114] on div "9" at bounding box center [262, 113] width 26 height 13
click at [0, 0] on input "PickUps 9" at bounding box center [0, 0] width 0 height 0
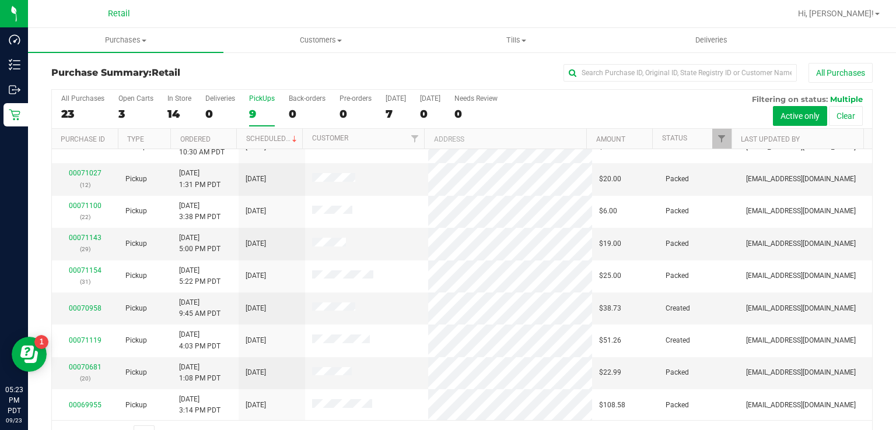
click at [260, 103] on label "PickUps 9" at bounding box center [262, 110] width 26 height 32
click at [0, 0] on input "PickUps 9" at bounding box center [0, 0] width 0 height 0
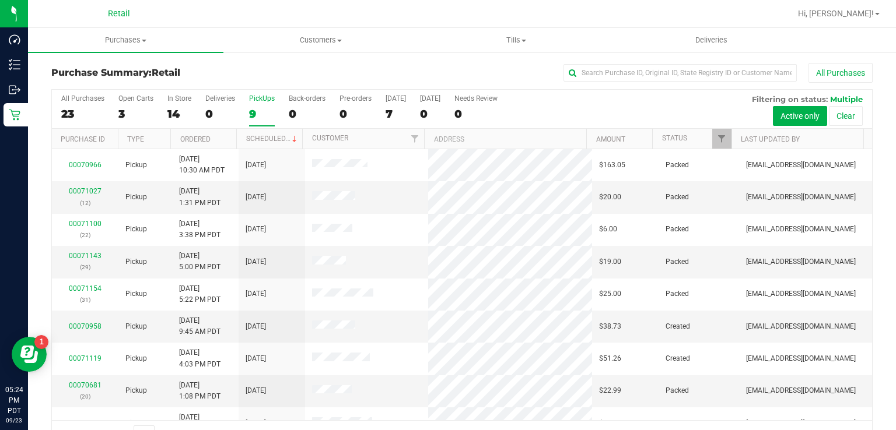
click at [261, 114] on div "9" at bounding box center [262, 113] width 26 height 13
click at [0, 0] on input "PickUps 9" at bounding box center [0, 0] width 0 height 0
click at [258, 104] on label "PickUps 10" at bounding box center [262, 110] width 26 height 32
click at [0, 0] on input "PickUps 10" at bounding box center [0, 0] width 0 height 0
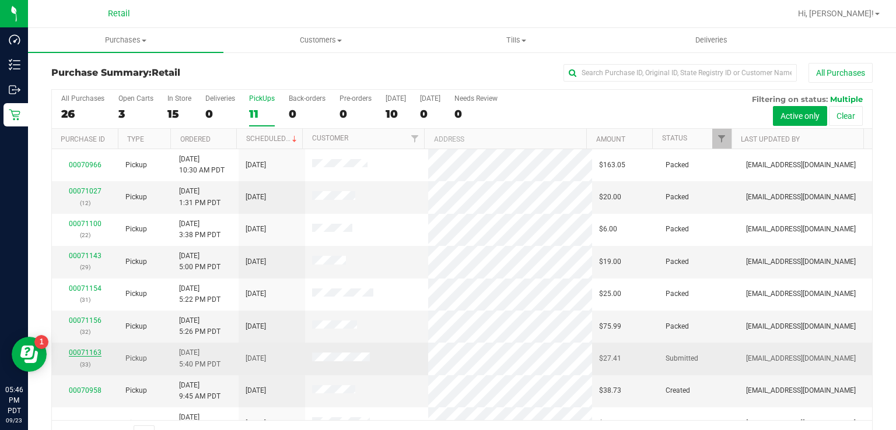
click at [77, 352] on link "00071163" at bounding box center [85, 353] width 33 height 8
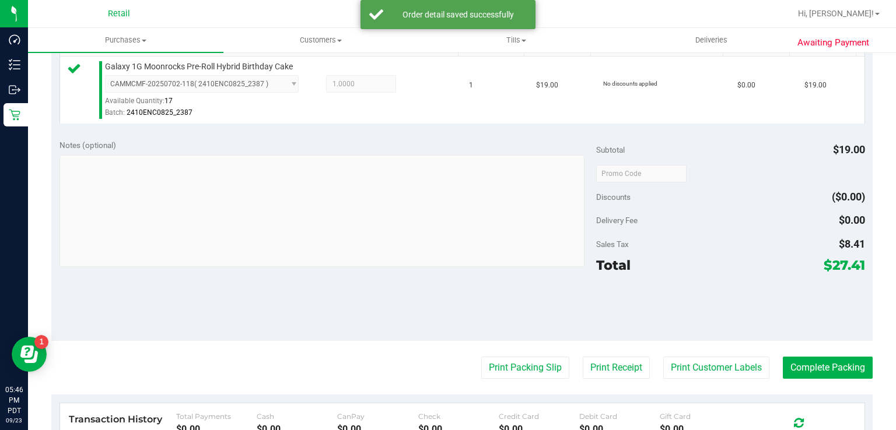
scroll to position [353, 0]
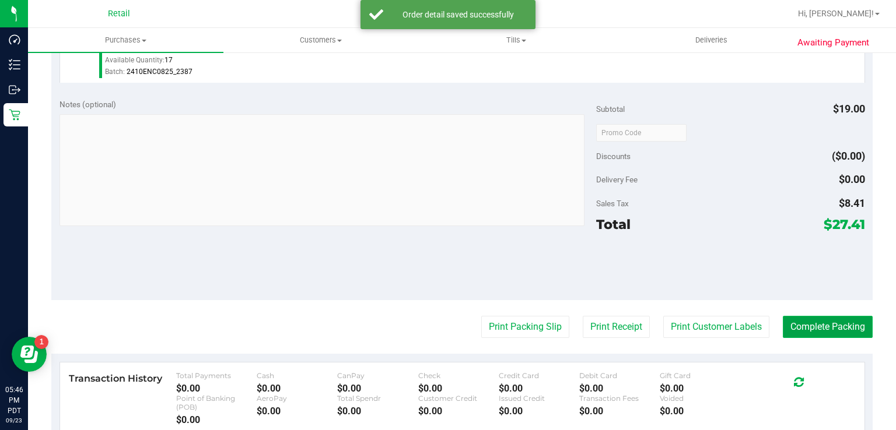
click at [809, 318] on button "Complete Packing" at bounding box center [828, 327] width 90 height 22
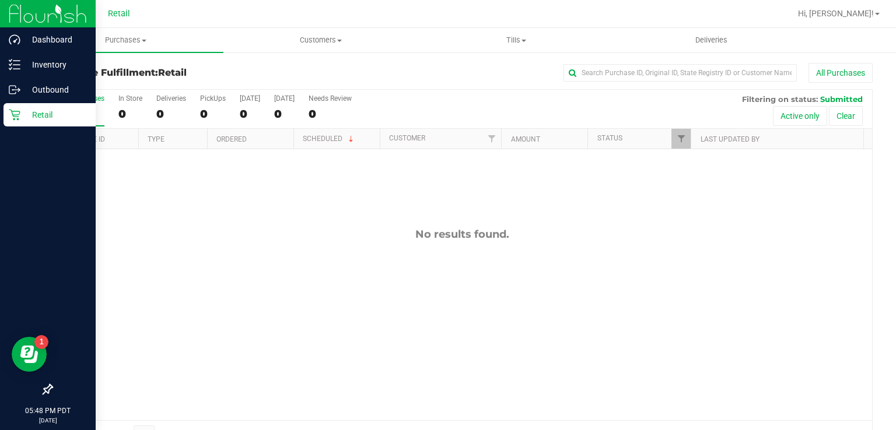
click at [0, 110] on link "Retail" at bounding box center [48, 115] width 96 height 25
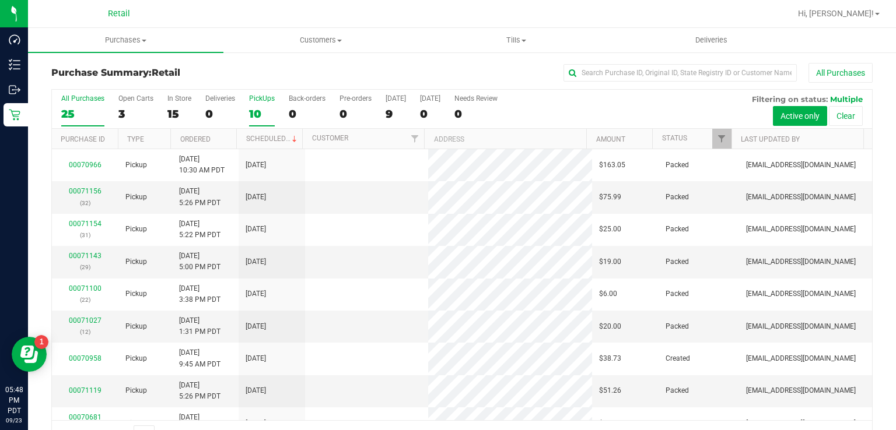
click at [260, 107] on div "10" at bounding box center [262, 113] width 26 height 13
click at [0, 0] on input "PickUps 10" at bounding box center [0, 0] width 0 height 0
click at [264, 101] on div "PickUps" at bounding box center [262, 98] width 26 height 8
click at [0, 0] on input "PickUps 10" at bounding box center [0, 0] width 0 height 0
click at [255, 107] on div "10" at bounding box center [262, 113] width 26 height 13
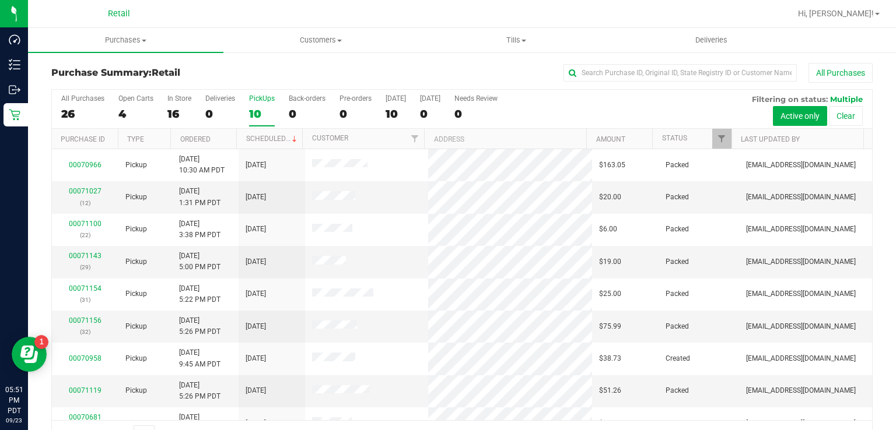
click at [0, 0] on input "PickUps 10" at bounding box center [0, 0] width 0 height 0
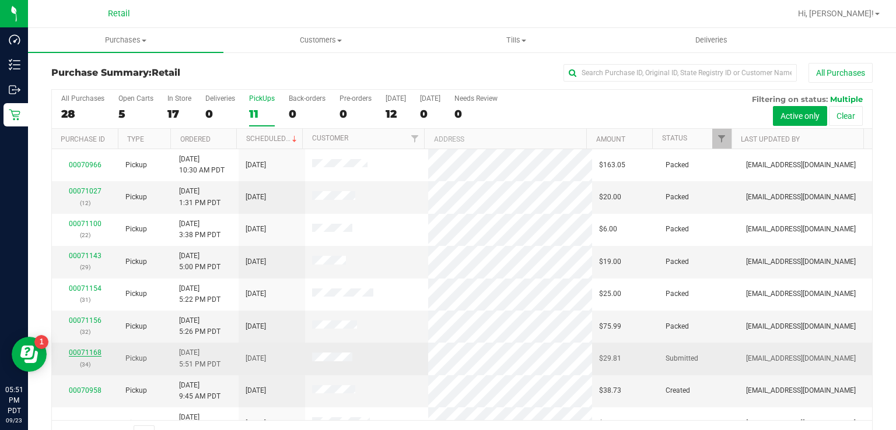
click at [81, 349] on link "00071168" at bounding box center [85, 353] width 33 height 8
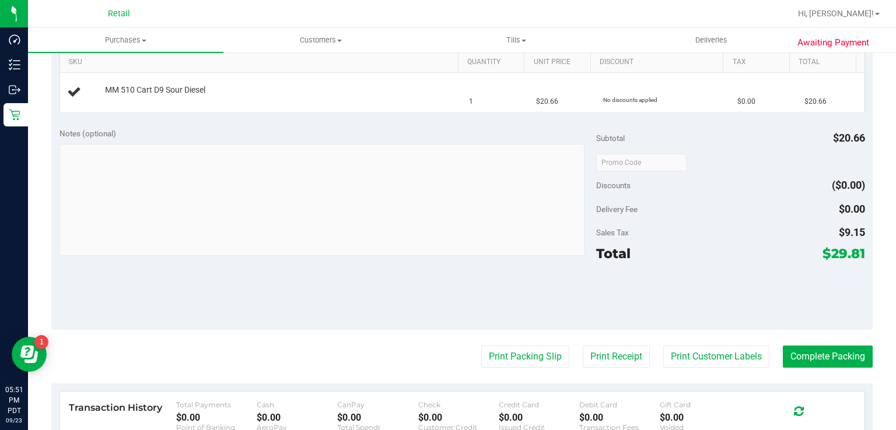
scroll to position [314, 0]
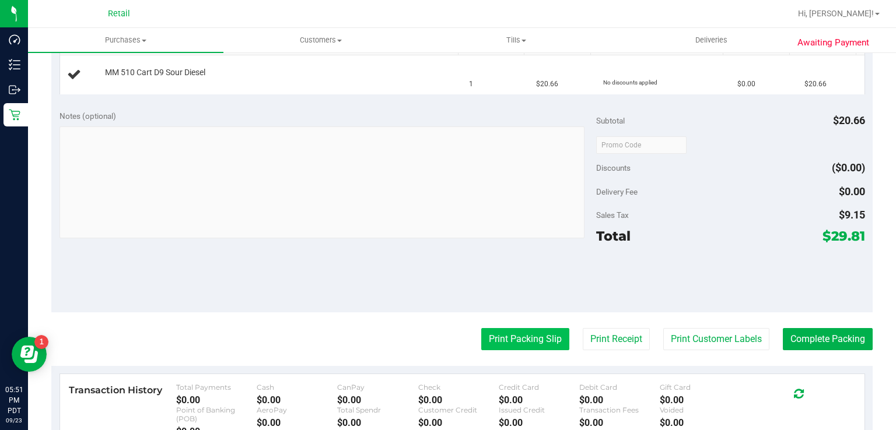
click at [517, 339] on button "Print Packing Slip" at bounding box center [525, 339] width 88 height 22
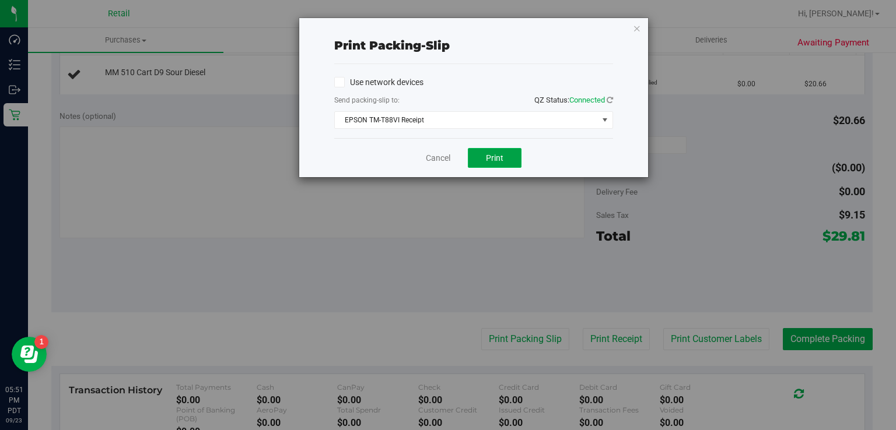
click at [503, 157] on span "Print" at bounding box center [494, 157] width 17 height 9
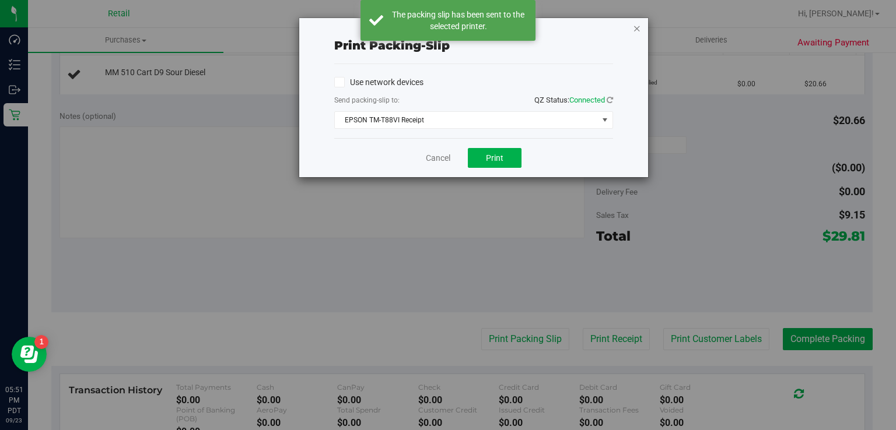
click at [636, 23] on icon "button" at bounding box center [637, 28] width 8 height 14
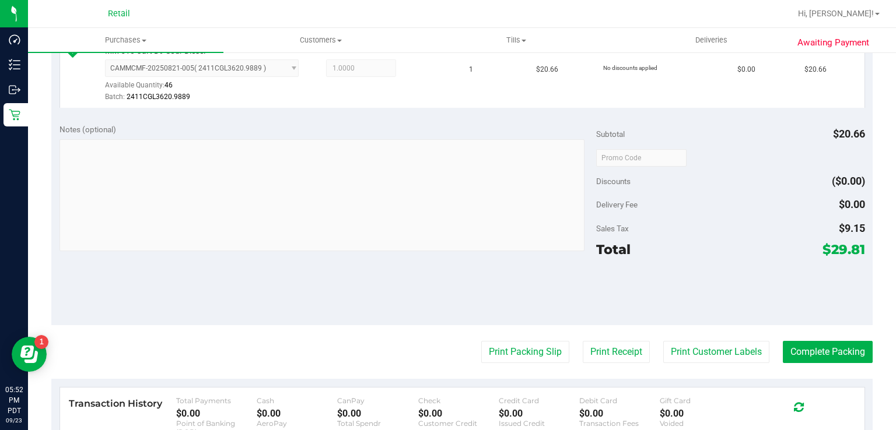
scroll to position [331, 0]
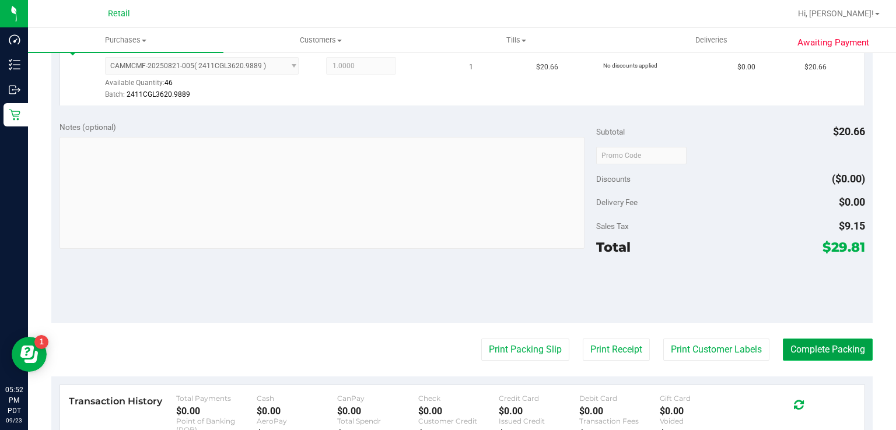
click at [816, 343] on button "Complete Packing" at bounding box center [828, 350] width 90 height 22
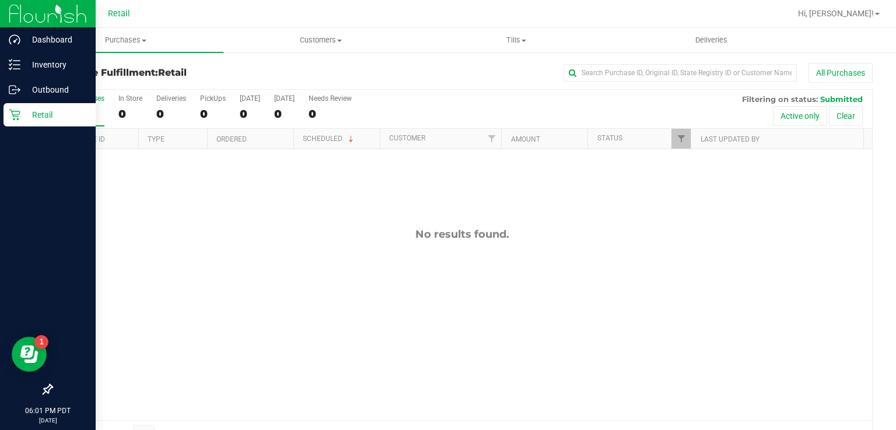
click at [8, 113] on div "Retail" at bounding box center [49, 114] width 92 height 23
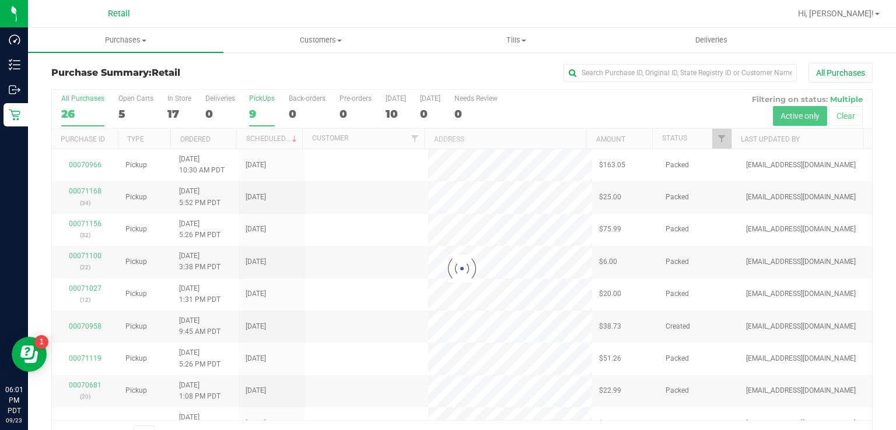
click at [262, 110] on div "9" at bounding box center [262, 113] width 26 height 13
click at [0, 0] on input "PickUps 9" at bounding box center [0, 0] width 0 height 0
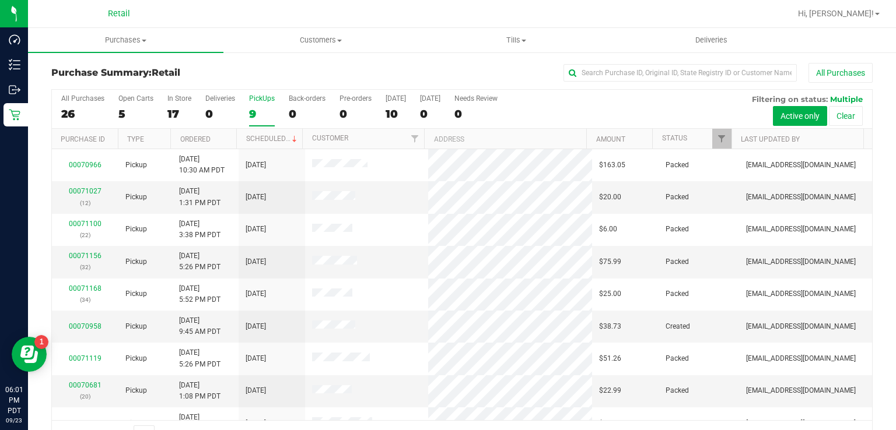
click at [252, 107] on div "9" at bounding box center [262, 113] width 26 height 13
click at [0, 0] on input "PickUps 9" at bounding box center [0, 0] width 0 height 0
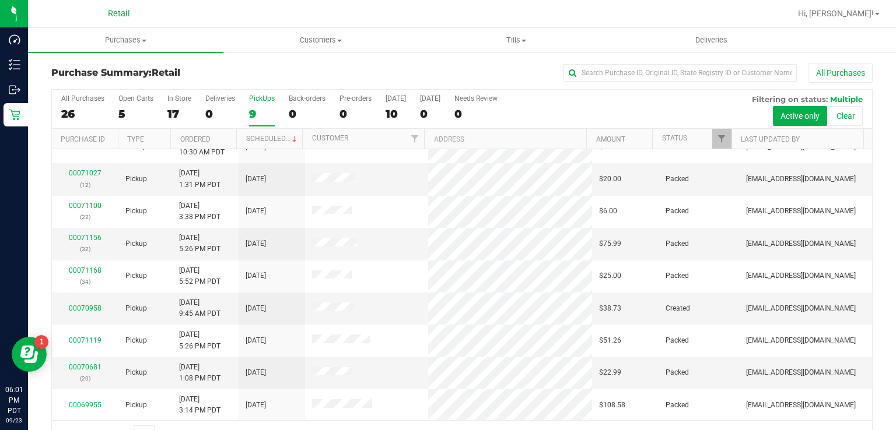
scroll to position [29, 0]
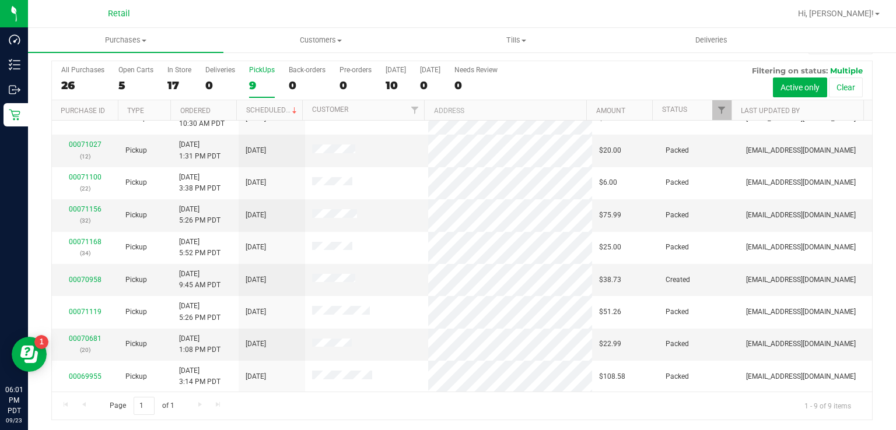
click at [257, 71] on div "PickUps" at bounding box center [262, 70] width 26 height 8
click at [0, 0] on input "PickUps 9" at bounding box center [0, 0] width 0 height 0
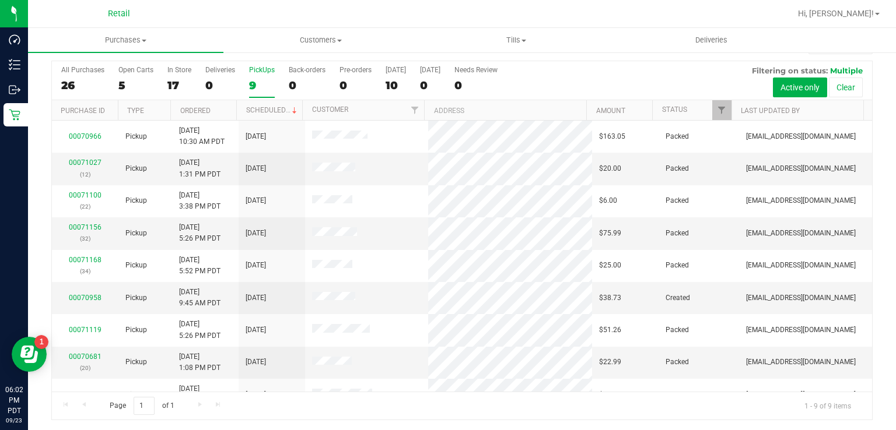
click at [250, 81] on div "9" at bounding box center [262, 85] width 26 height 13
click at [0, 0] on input "PickUps 9" at bounding box center [0, 0] width 0 height 0
click at [253, 77] on label "PickUps 9" at bounding box center [262, 82] width 26 height 32
click at [0, 0] on input "PickUps 9" at bounding box center [0, 0] width 0 height 0
click at [262, 75] on label "PickUps 8" at bounding box center [262, 82] width 26 height 32
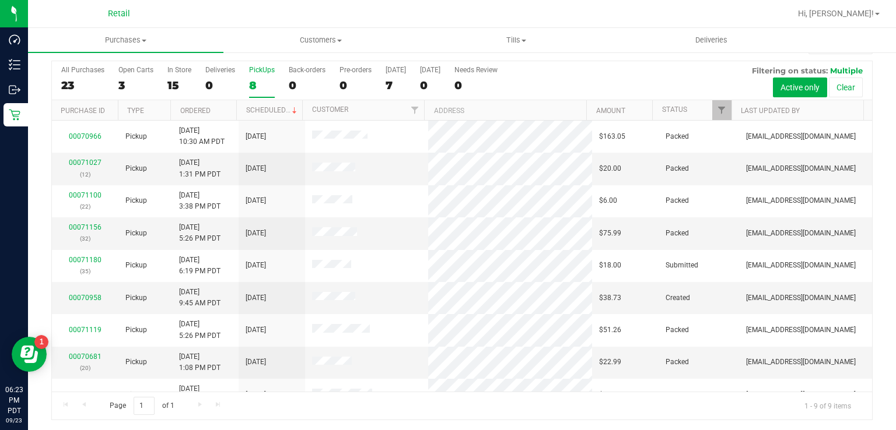
click at [0, 0] on input "PickUps 8" at bounding box center [0, 0] width 0 height 0
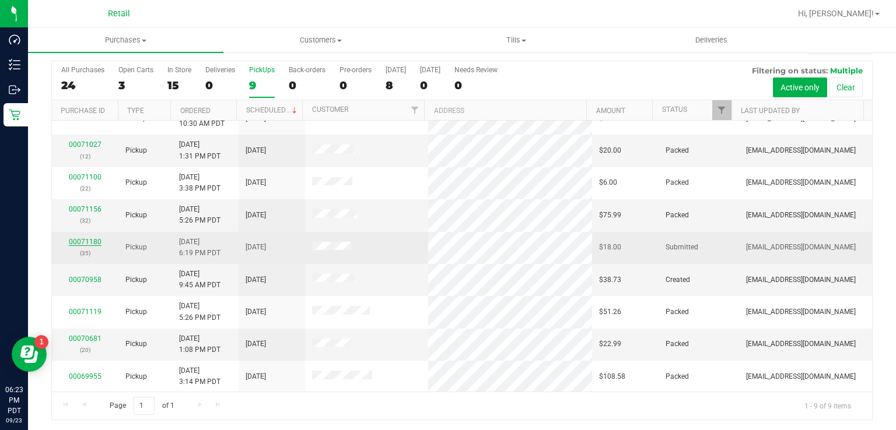
click at [75, 239] on link "00071180" at bounding box center [85, 242] width 33 height 8
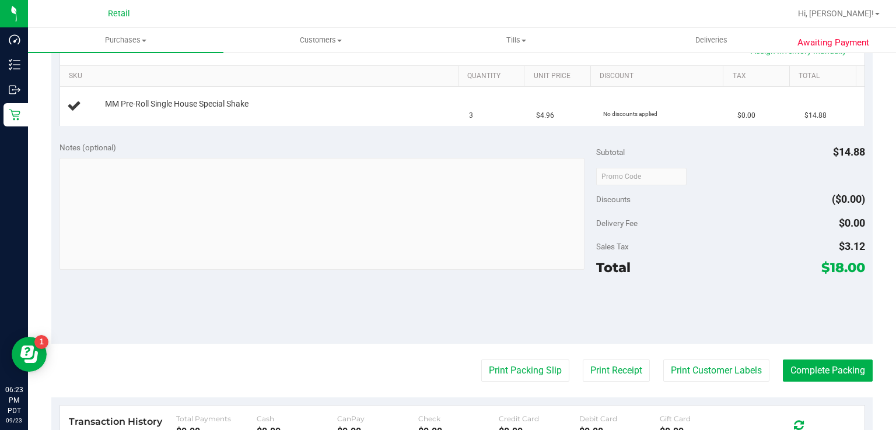
scroll to position [285, 0]
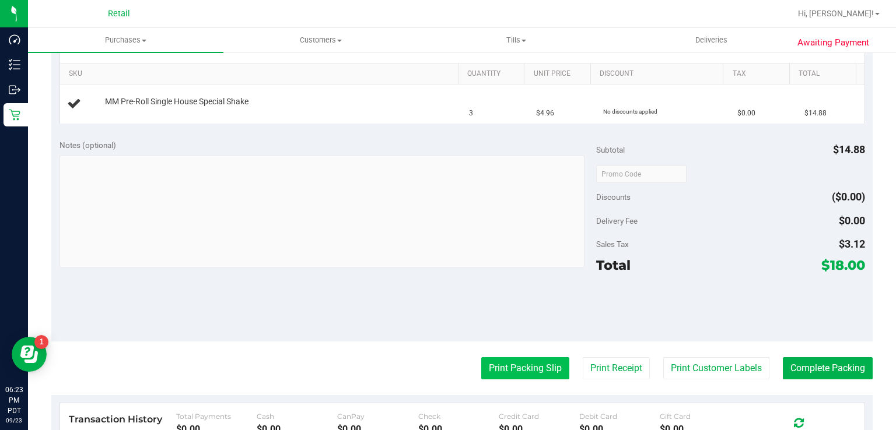
click at [516, 363] on button "Print Packing Slip" at bounding box center [525, 368] width 88 height 22
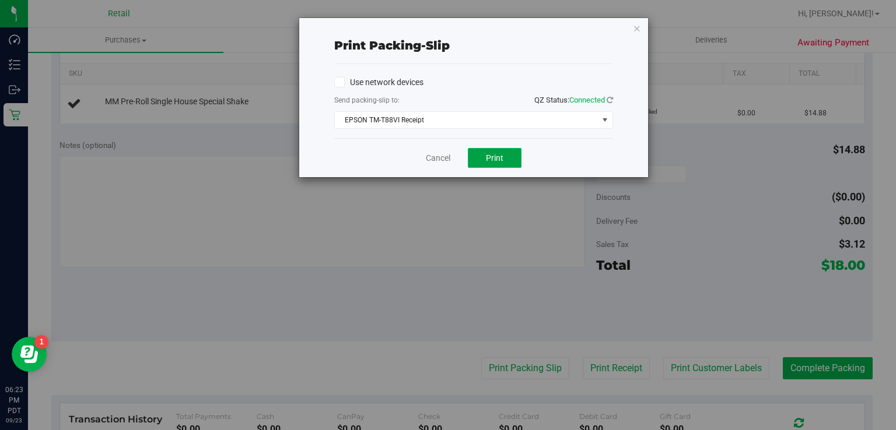
click at [496, 166] on button "Print" at bounding box center [495, 158] width 54 height 20
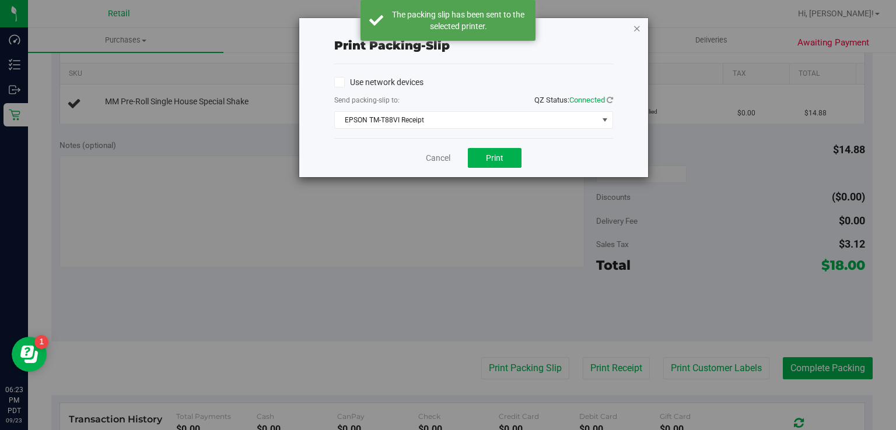
click at [637, 25] on icon "button" at bounding box center [637, 28] width 8 height 14
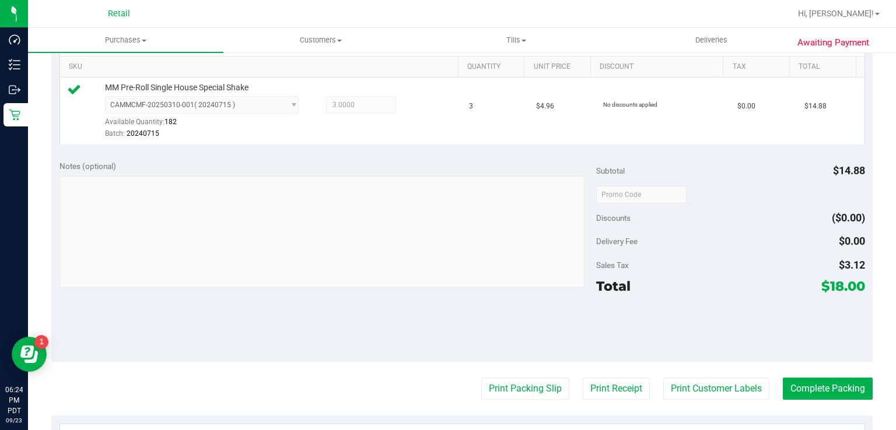
scroll to position [293, 0]
click at [821, 385] on button "Complete Packing" at bounding box center [828, 388] width 90 height 22
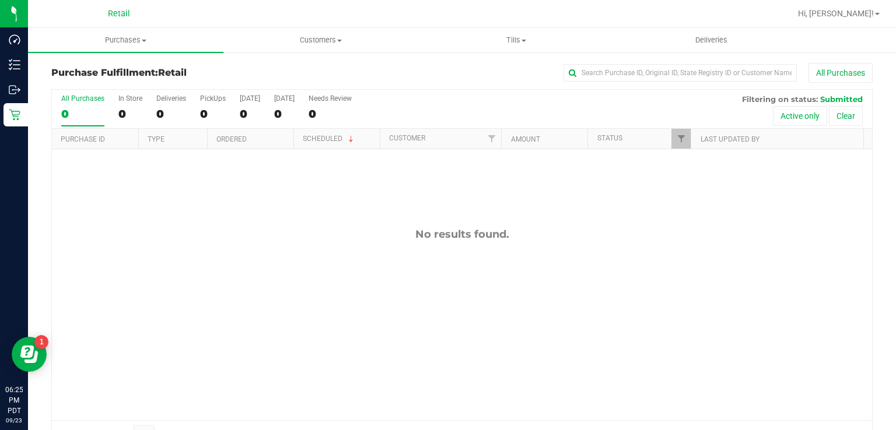
click at [183, 232] on div "No results found." at bounding box center [462, 234] width 820 height 13
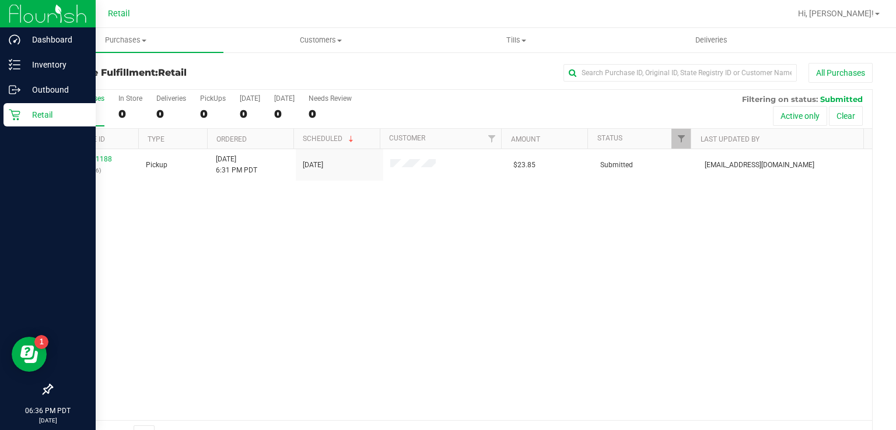
click at [21, 115] on p "Retail" at bounding box center [55, 115] width 70 height 14
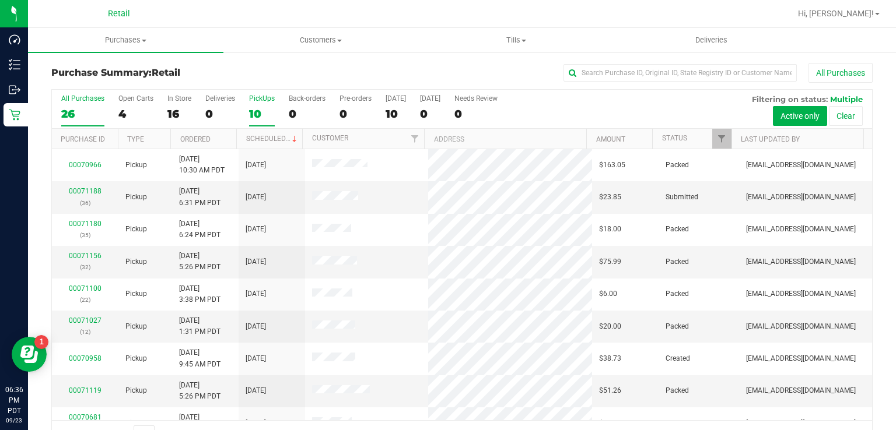
click at [271, 113] on div "10" at bounding box center [262, 113] width 26 height 13
click at [0, 0] on input "PickUps 10" at bounding box center [0, 0] width 0 height 0
click at [86, 318] on link "00071188" at bounding box center [85, 321] width 33 height 8
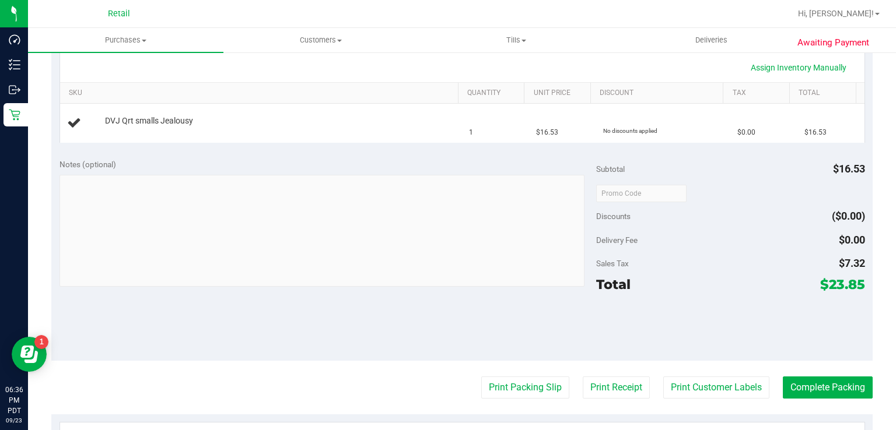
scroll to position [268, 0]
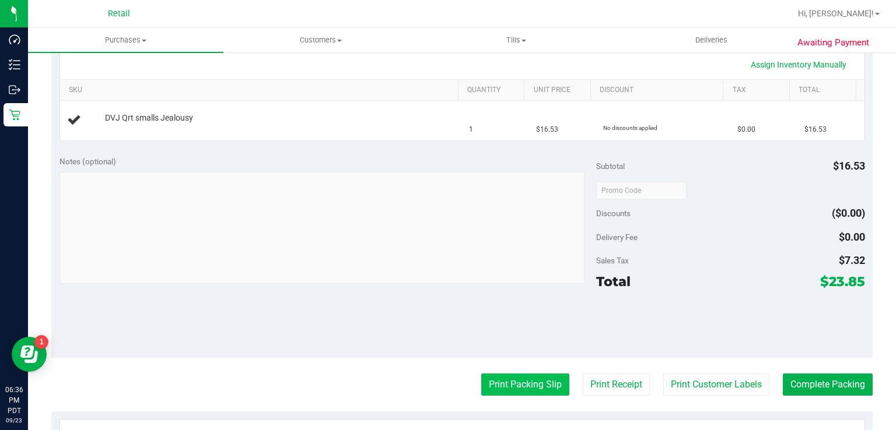
click at [528, 376] on button "Print Packing Slip" at bounding box center [525, 385] width 88 height 22
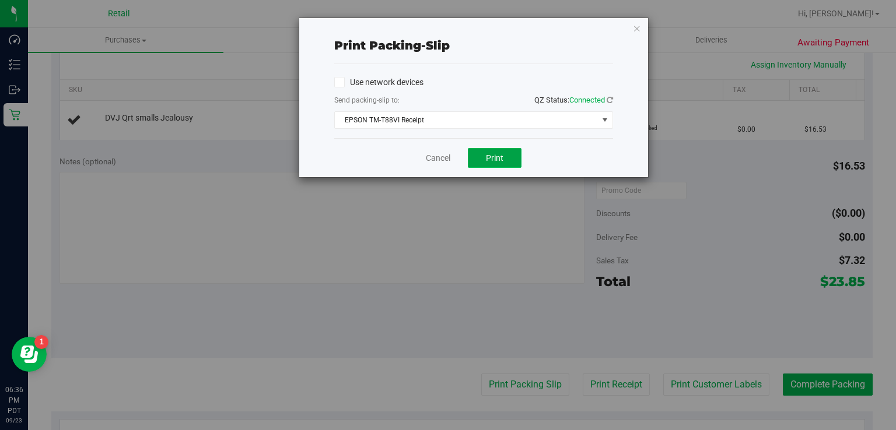
click at [501, 152] on button "Print" at bounding box center [495, 158] width 54 height 20
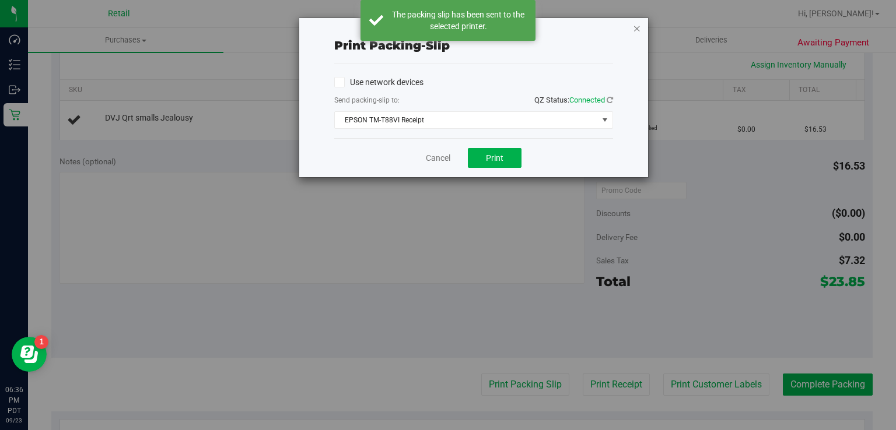
click at [636, 22] on icon "button" at bounding box center [637, 28] width 8 height 14
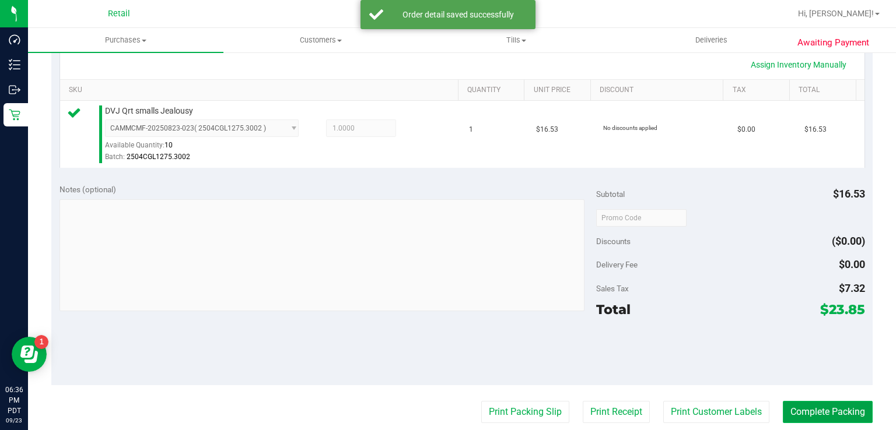
click at [816, 411] on button "Complete Packing" at bounding box center [828, 412] width 90 height 22
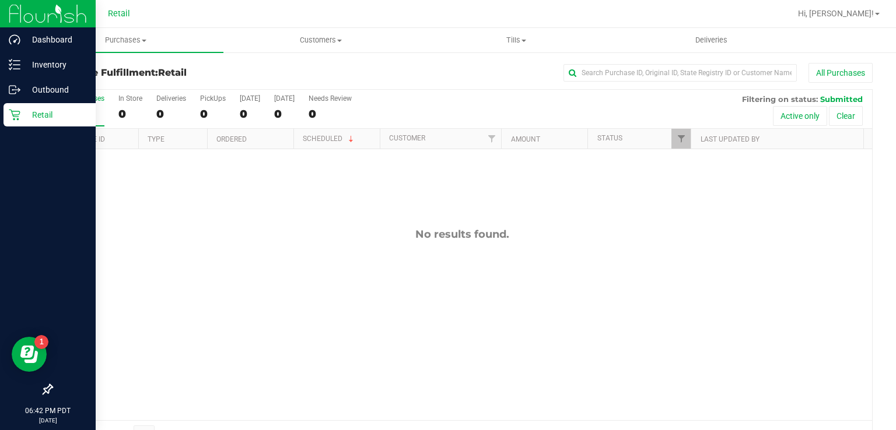
click at [19, 110] on icon at bounding box center [15, 115] width 12 height 12
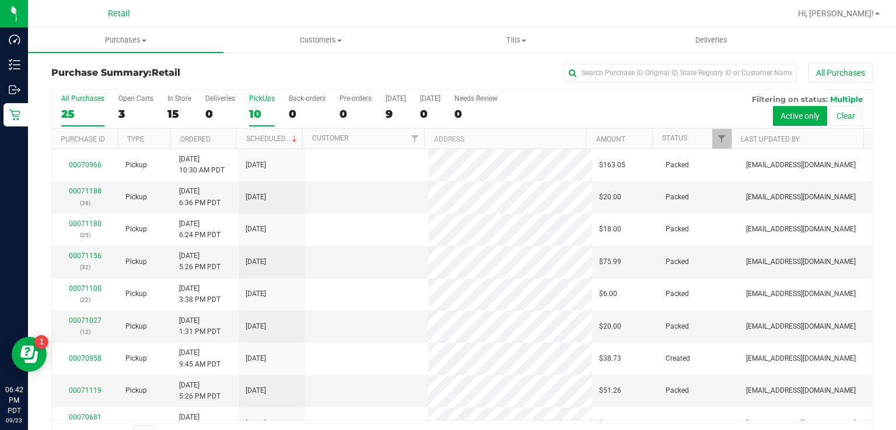
click at [252, 111] on div "10" at bounding box center [262, 113] width 26 height 13
click at [0, 0] on input "PickUps 10" at bounding box center [0, 0] width 0 height 0
click at [253, 113] on div "10" at bounding box center [262, 113] width 26 height 13
click at [0, 0] on input "PickUps 10" at bounding box center [0, 0] width 0 height 0
